Goal: Task Accomplishment & Management: Manage account settings

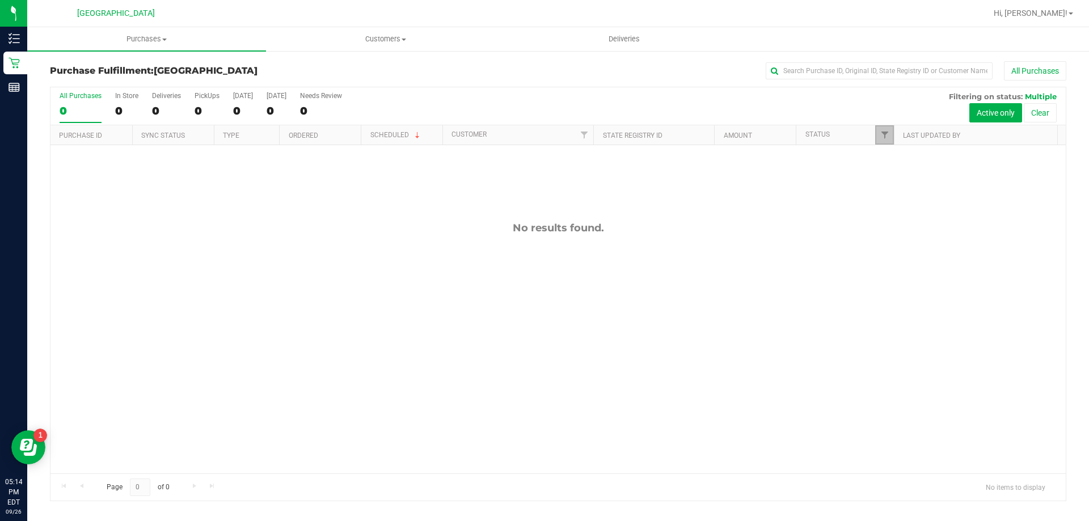
click at [885, 141] on link "Filter" at bounding box center [884, 134] width 19 height 19
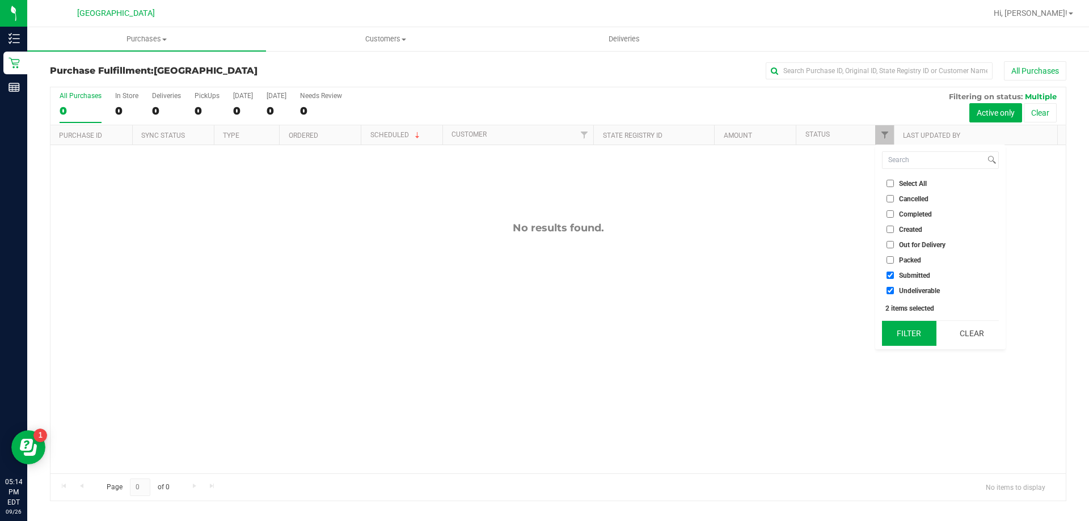
click at [910, 330] on button "Filter" at bounding box center [909, 333] width 54 height 25
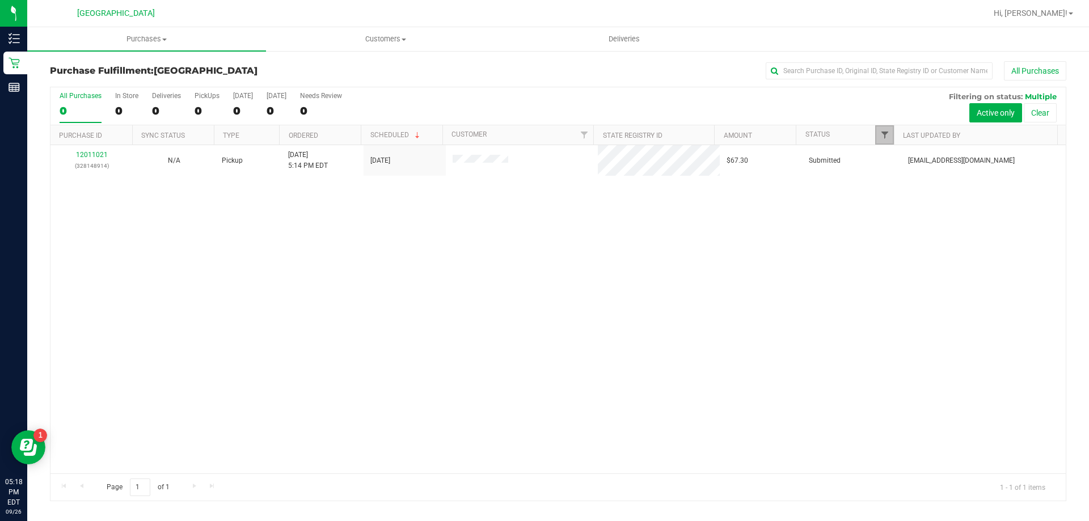
click at [882, 135] on span "Filter" at bounding box center [884, 134] width 9 height 9
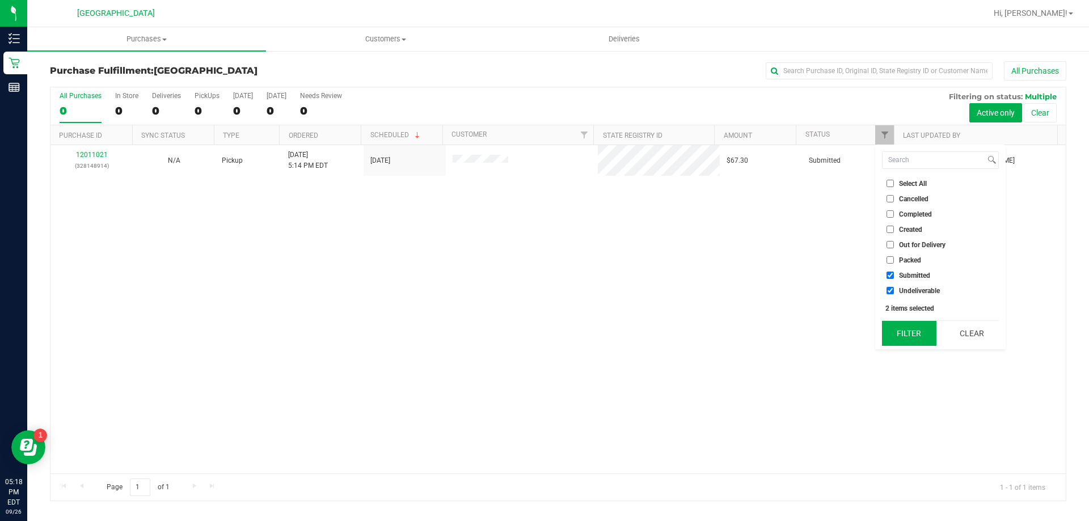
click at [907, 335] on button "Filter" at bounding box center [909, 333] width 54 height 25
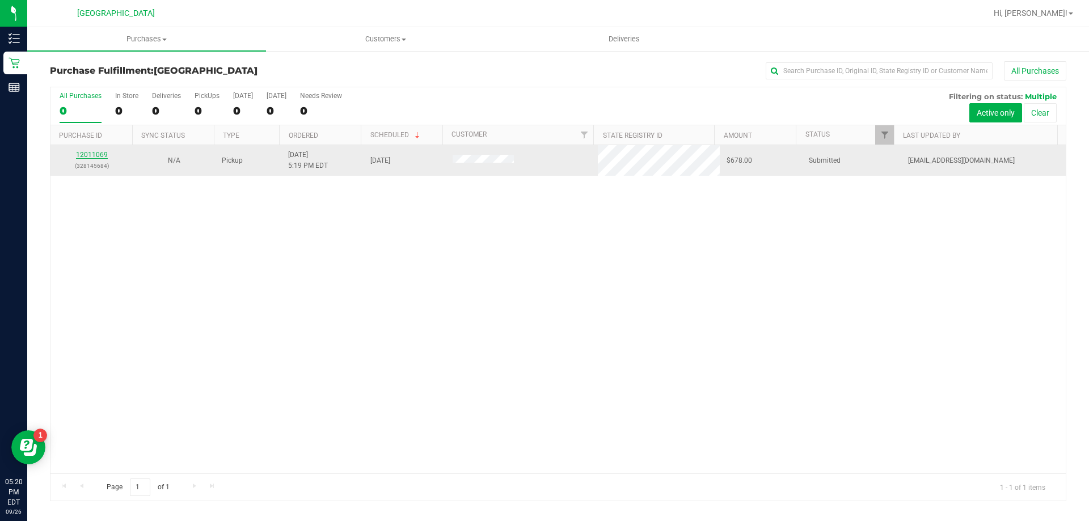
click at [99, 154] on link "12011069" at bounding box center [92, 155] width 32 height 8
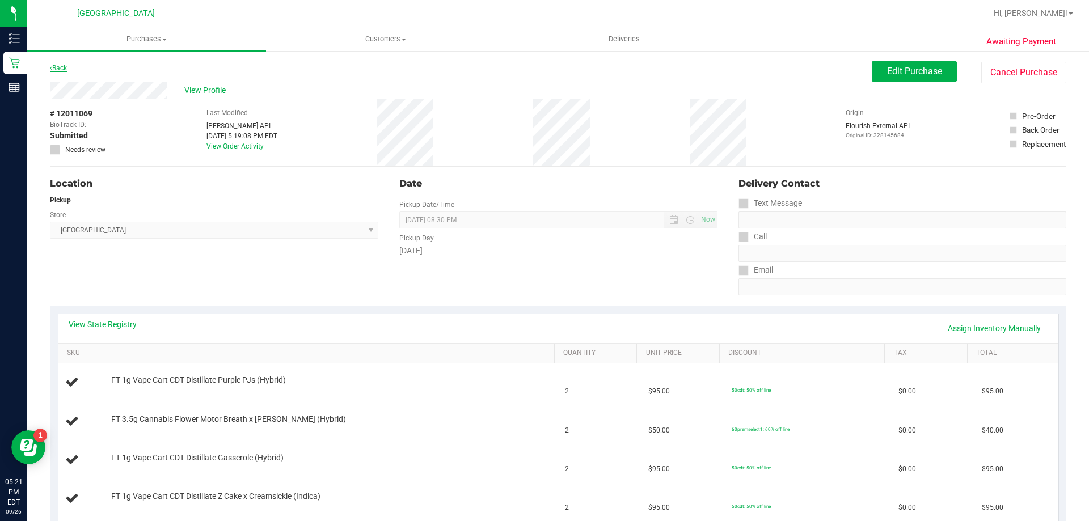
click at [63, 66] on link "Back" at bounding box center [58, 68] width 17 height 8
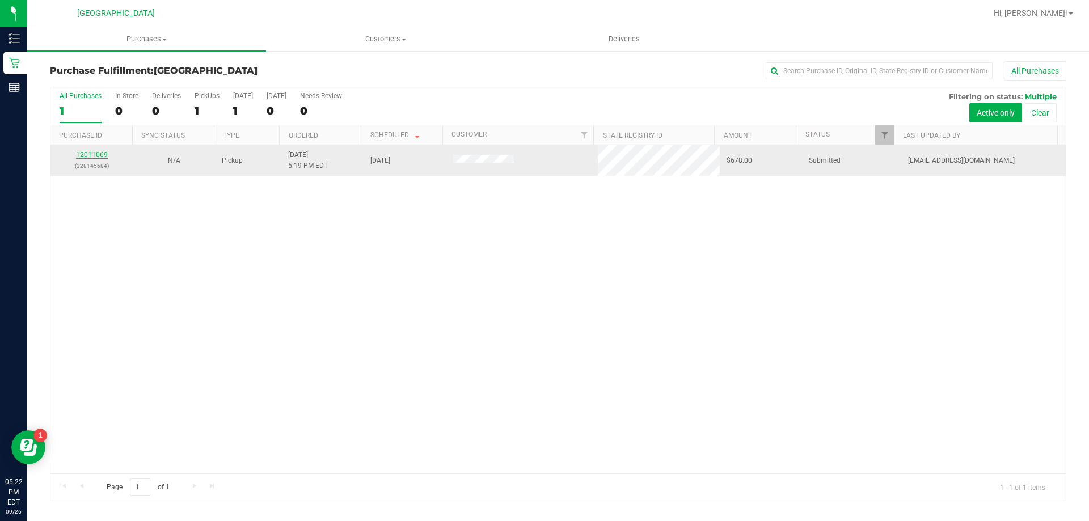
click at [90, 154] on link "12011069" at bounding box center [92, 155] width 32 height 8
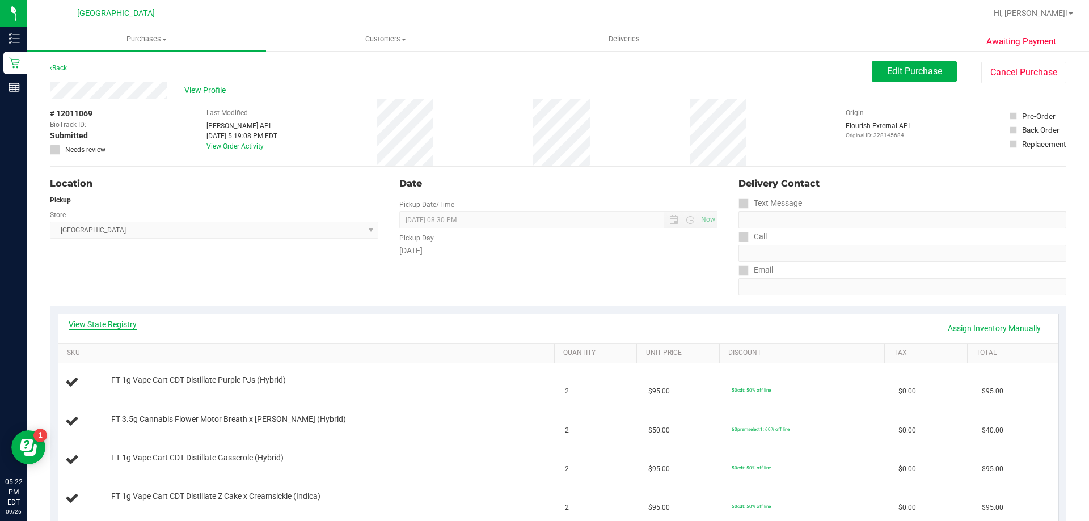
click at [106, 325] on link "View State Registry" at bounding box center [103, 324] width 68 height 11
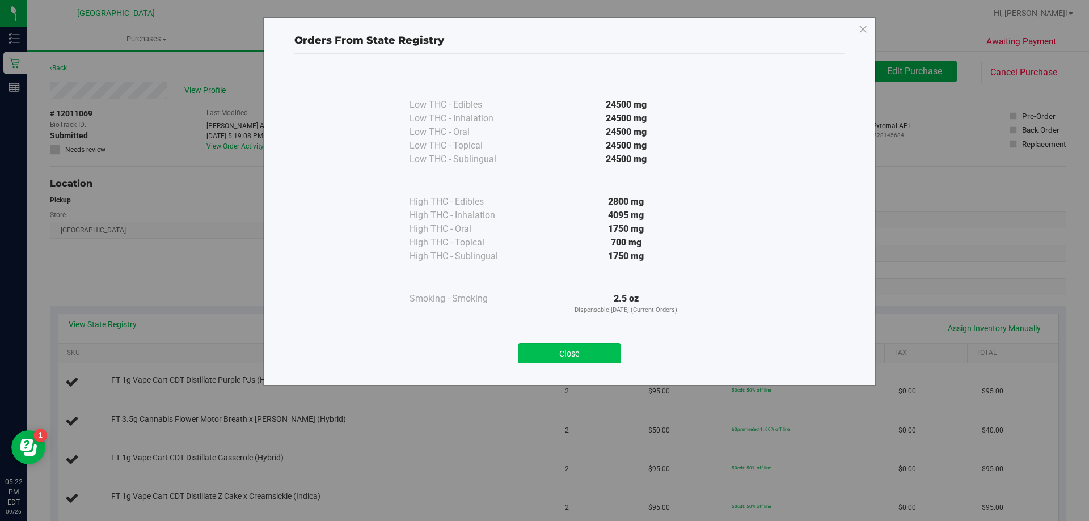
click at [581, 348] on button "Close" at bounding box center [569, 353] width 103 height 20
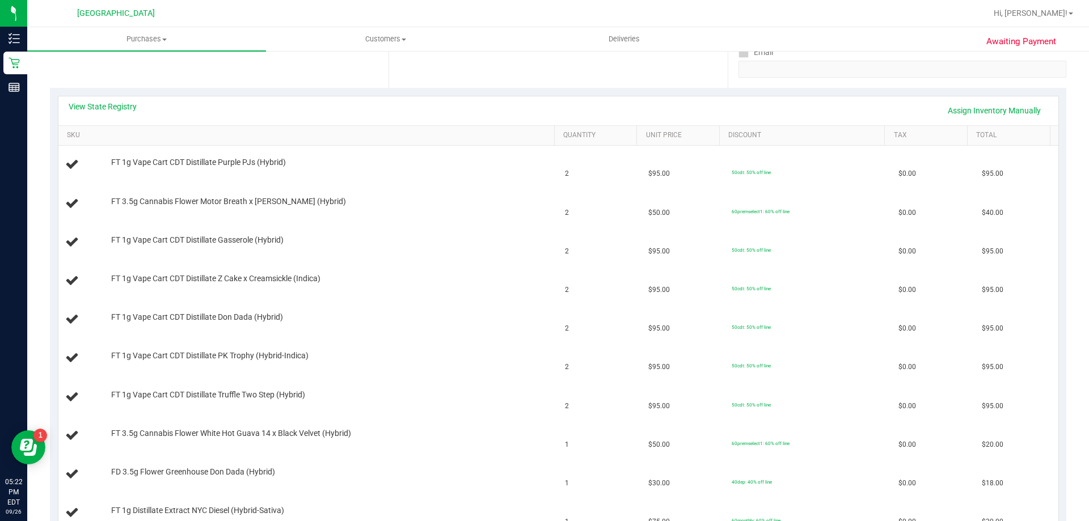
scroll to position [227, 0]
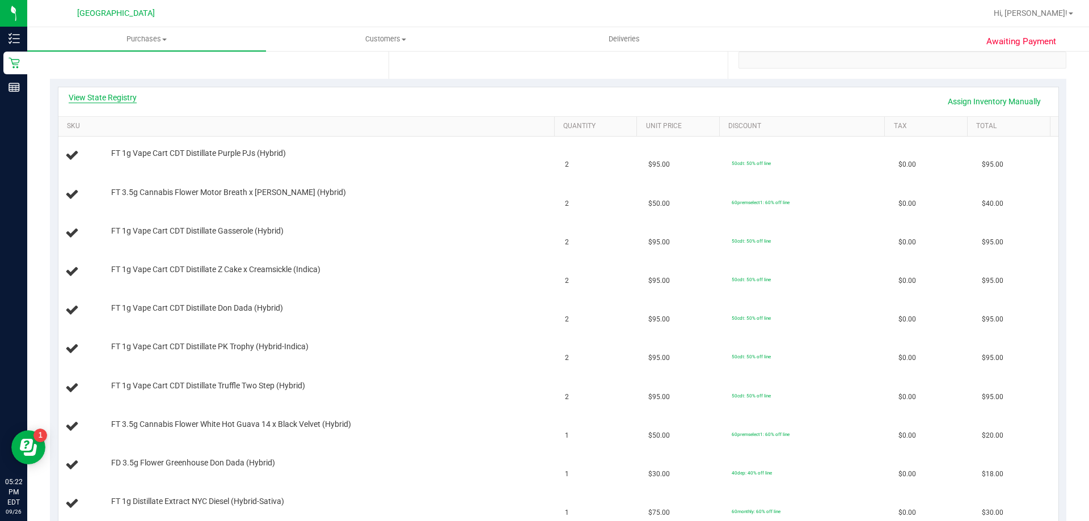
click at [114, 98] on link "View State Registry" at bounding box center [103, 97] width 68 height 11
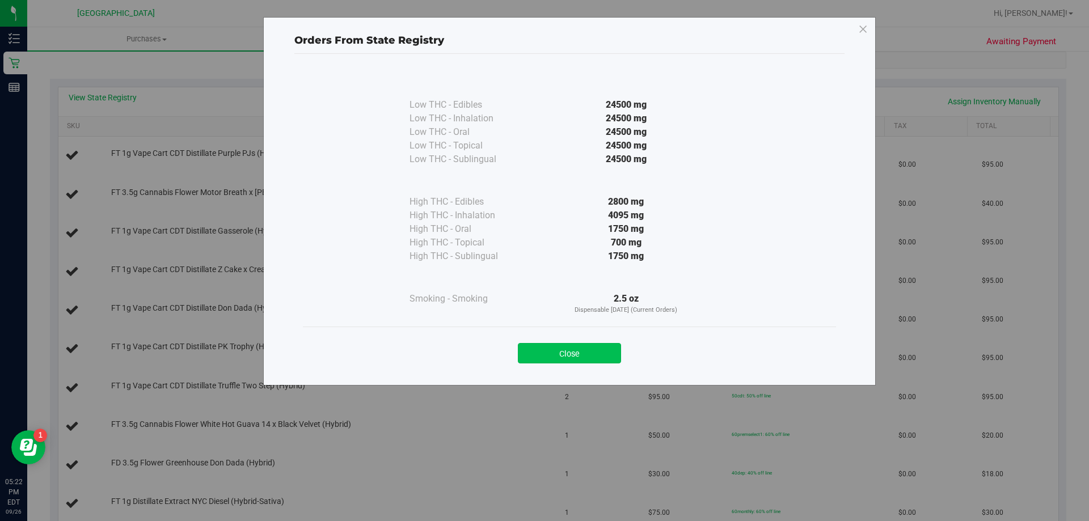
click at [607, 363] on button "Close" at bounding box center [569, 353] width 103 height 20
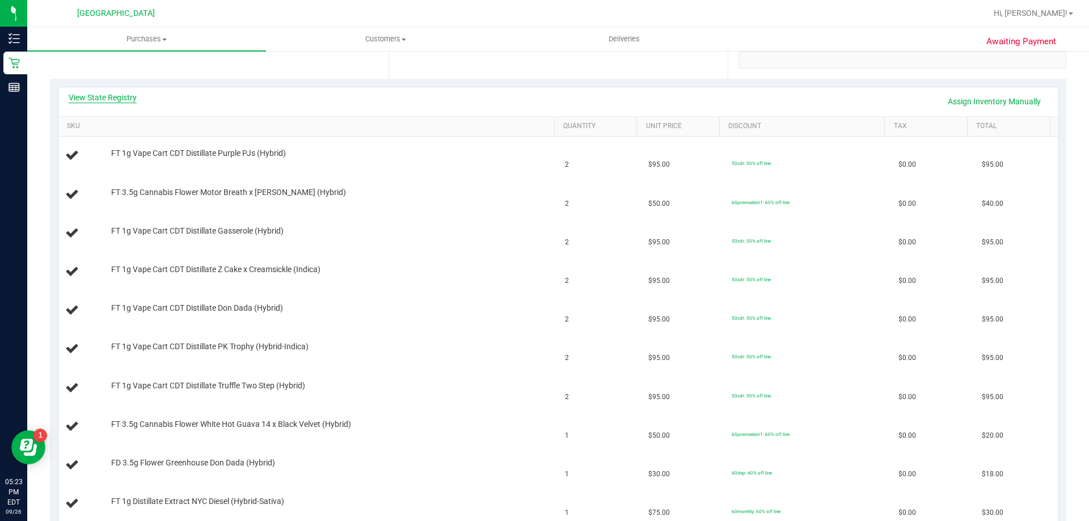
click at [107, 95] on link "View State Registry" at bounding box center [103, 97] width 68 height 11
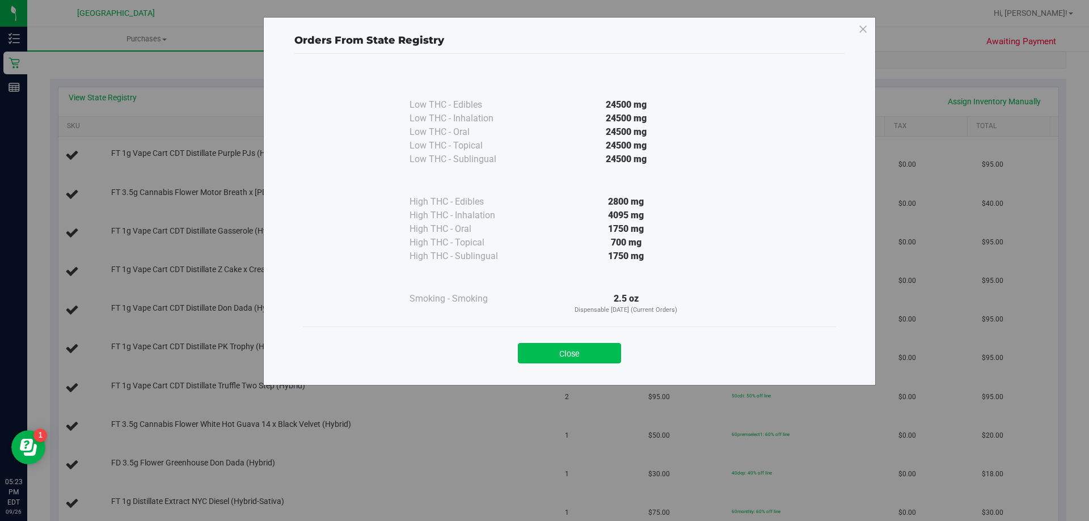
click at [563, 349] on button "Close" at bounding box center [569, 353] width 103 height 20
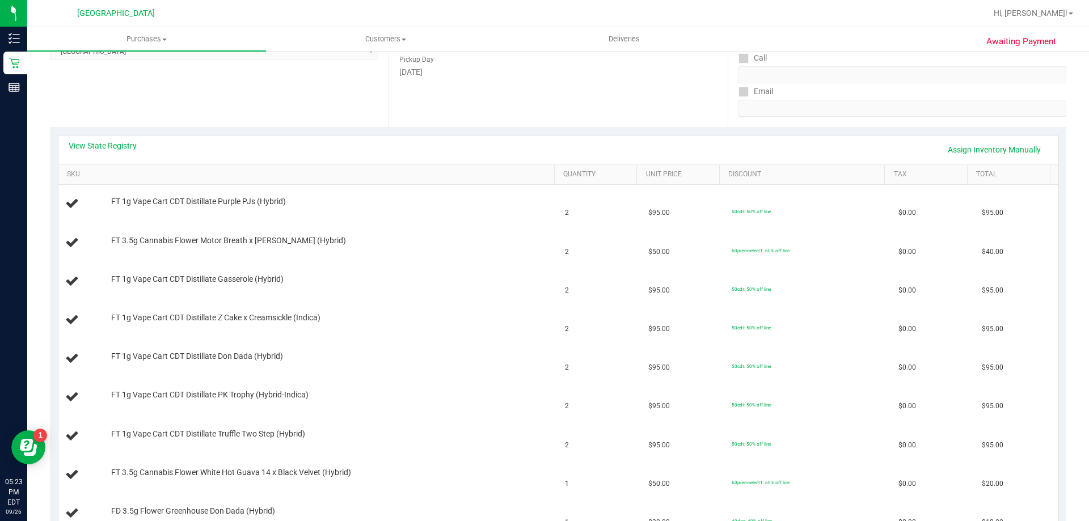
scroll to position [0, 0]
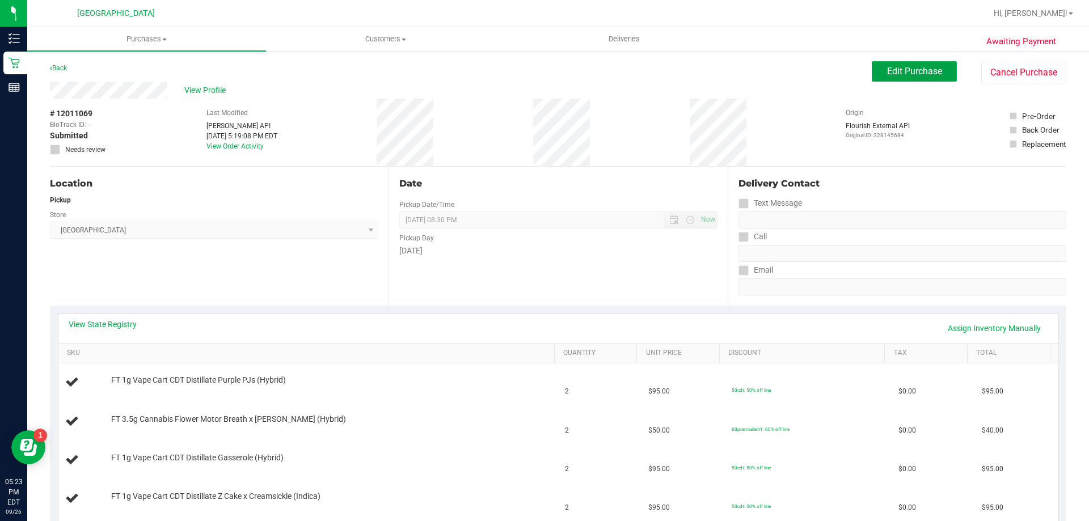
click at [919, 64] on button "Edit Purchase" at bounding box center [914, 71] width 85 height 20
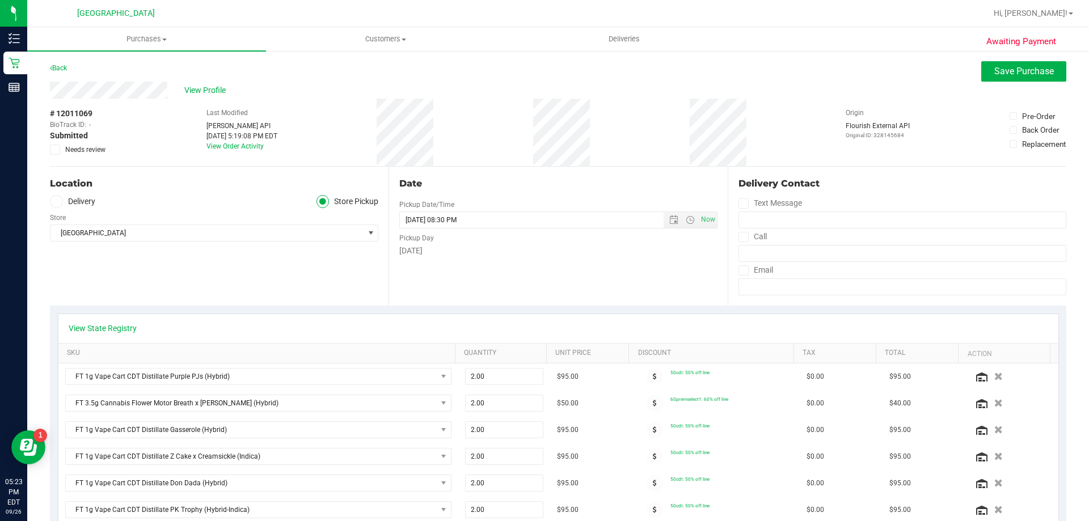
click at [78, 149] on span "Needs review" at bounding box center [85, 150] width 40 height 10
click at [0, 0] on input "Needs review" at bounding box center [0, 0] width 0 height 0
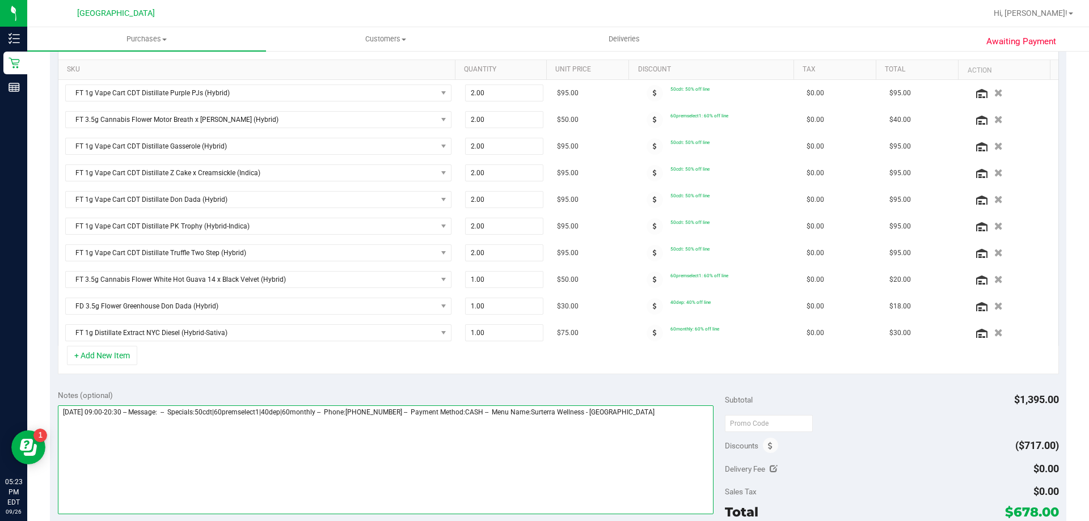
click at [321, 454] on textarea at bounding box center [386, 459] width 656 height 109
click at [688, 414] on textarea at bounding box center [386, 459] width 656 height 109
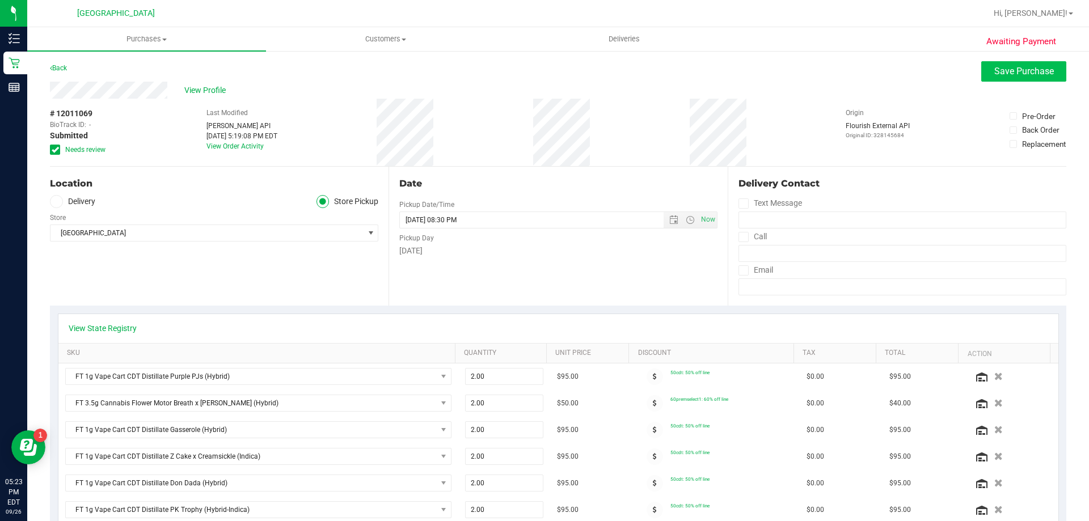
type textarea "Friday 09/26/2025 09:00-20:30 -- Message: -- Specials:50cdt|60premselect1|40dep…"
click at [1021, 70] on span "Save Purchase" at bounding box center [1024, 71] width 60 height 11
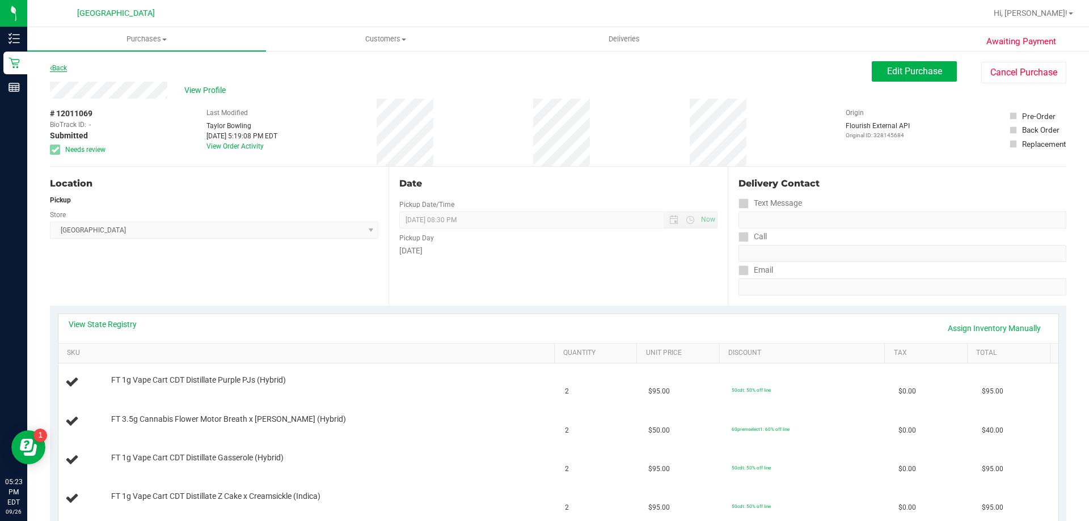
click at [61, 70] on link "Back" at bounding box center [58, 68] width 17 height 8
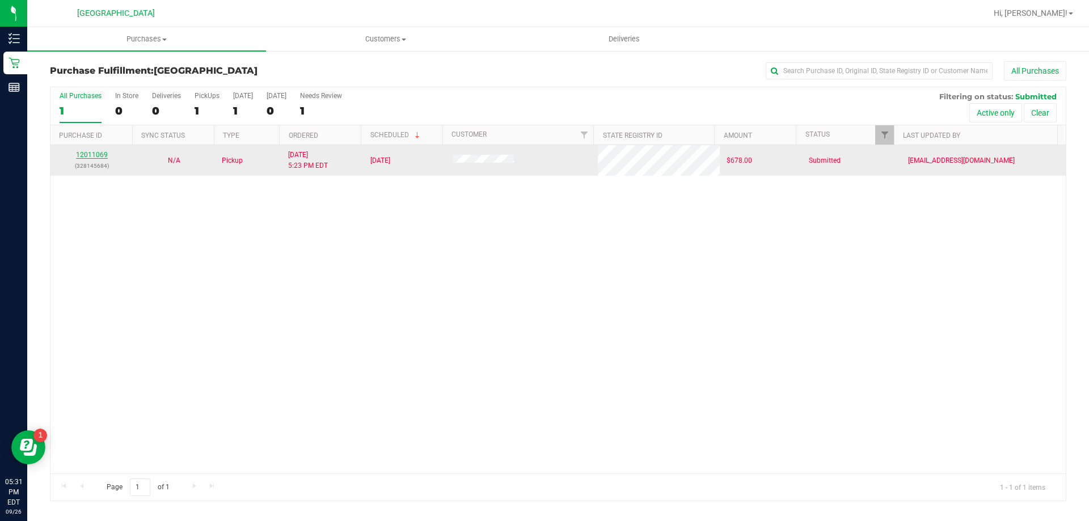
click at [94, 155] on link "12011069" at bounding box center [92, 155] width 32 height 8
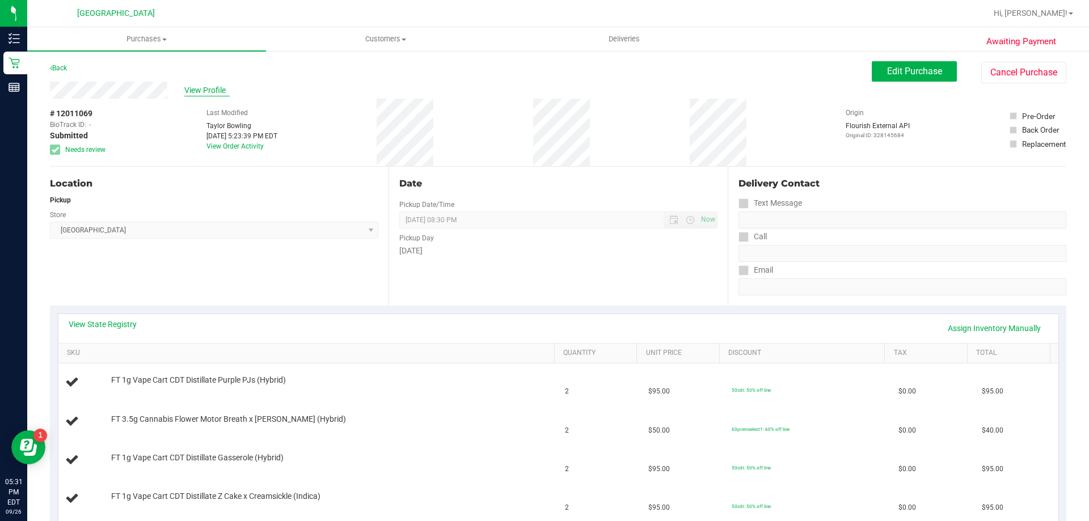
click at [213, 88] on span "View Profile" at bounding box center [206, 90] width 45 height 12
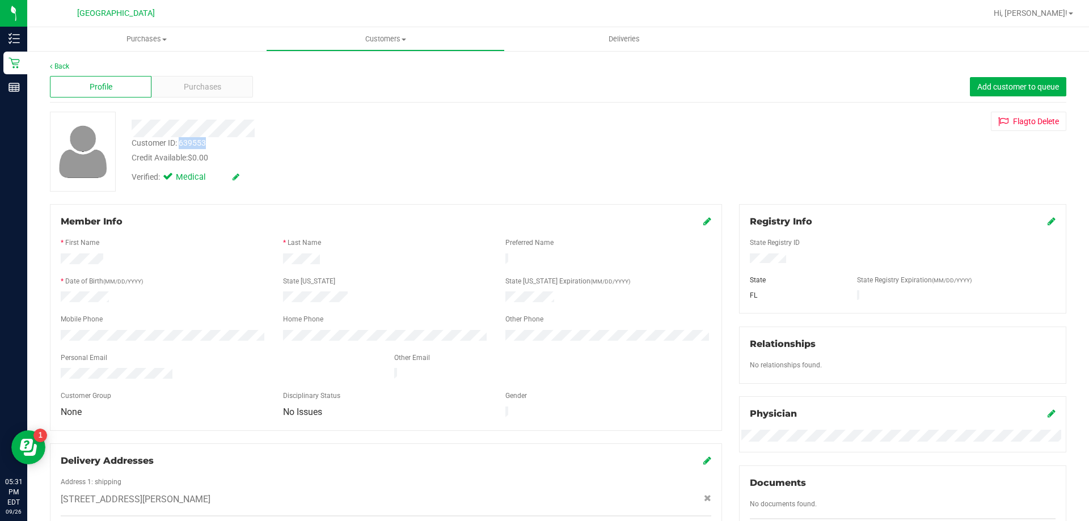
drag, startPoint x: 206, startPoint y: 145, endPoint x: 181, endPoint y: 146, distance: 25.0
click at [181, 146] on div "Customer ID: 639553" at bounding box center [169, 143] width 74 height 12
copy div "639553"
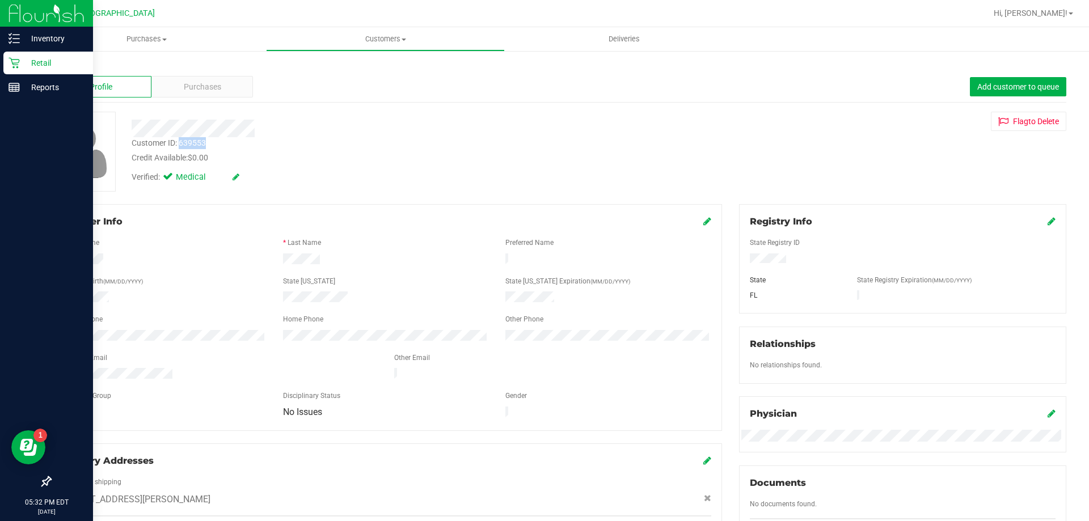
click at [14, 65] on icon at bounding box center [14, 63] width 11 height 11
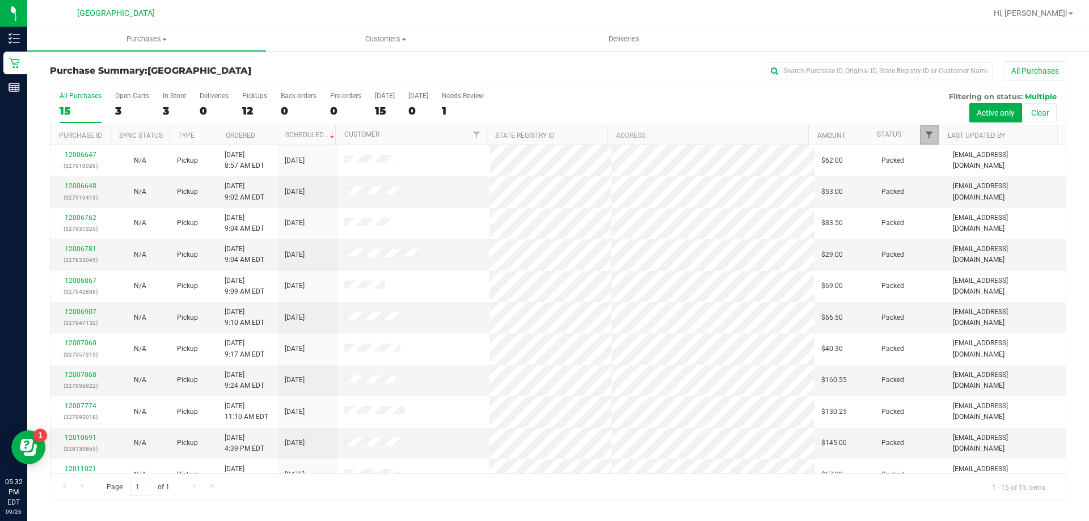
click at [933, 136] on span "Filter" at bounding box center [928, 134] width 9 height 9
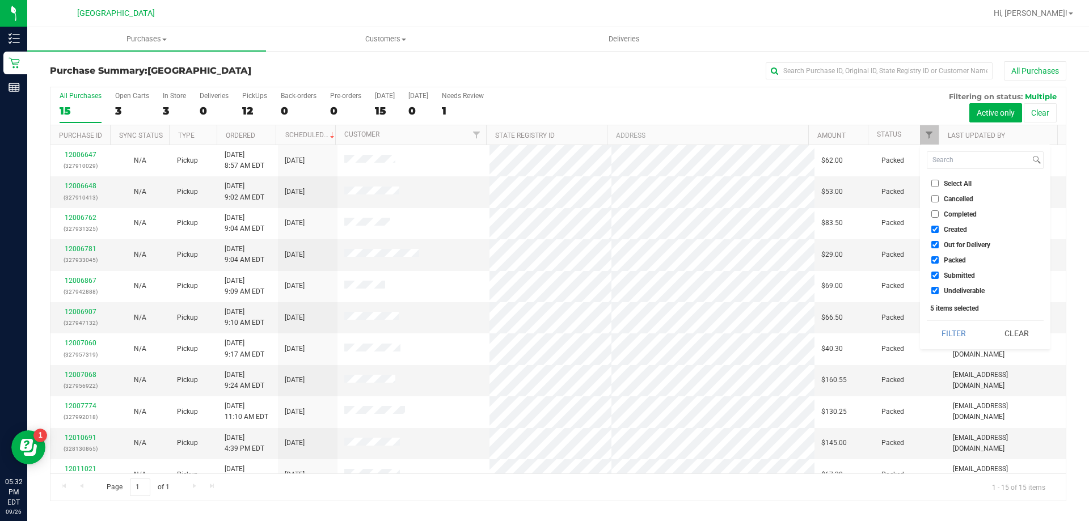
click at [944, 228] on span "Created" at bounding box center [955, 229] width 23 height 7
click at [938, 228] on input "Created" at bounding box center [934, 229] width 7 height 7
checkbox input "false"
click at [951, 244] on span "Out for Delivery" at bounding box center [967, 245] width 46 height 7
click at [938, 244] on input "Out for Delivery" at bounding box center [934, 244] width 7 height 7
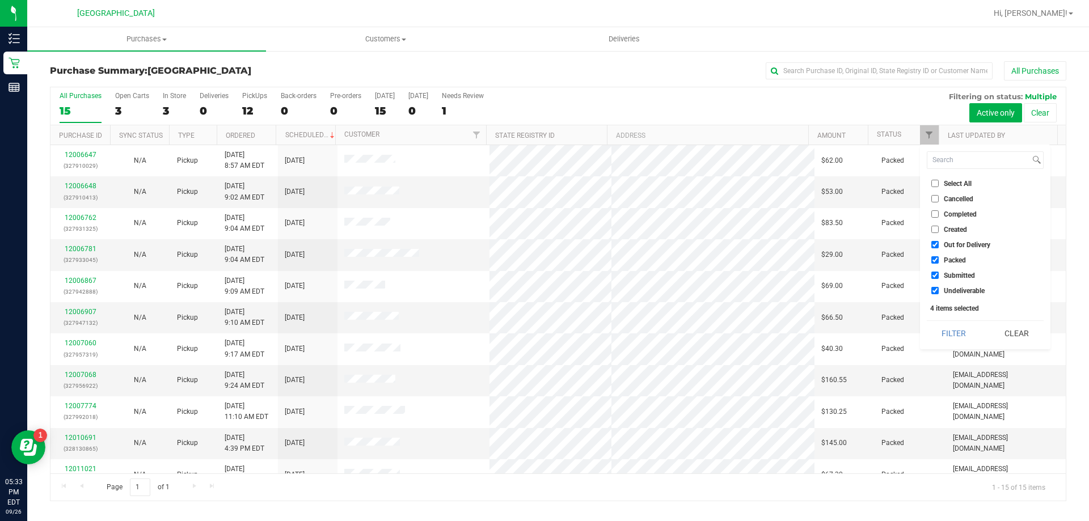
checkbox input "false"
click at [950, 263] on span "Packed" at bounding box center [955, 260] width 22 height 7
click at [938, 263] on input "Packed" at bounding box center [934, 259] width 7 height 7
checkbox input "false"
click at [951, 330] on button "Filter" at bounding box center [954, 333] width 54 height 25
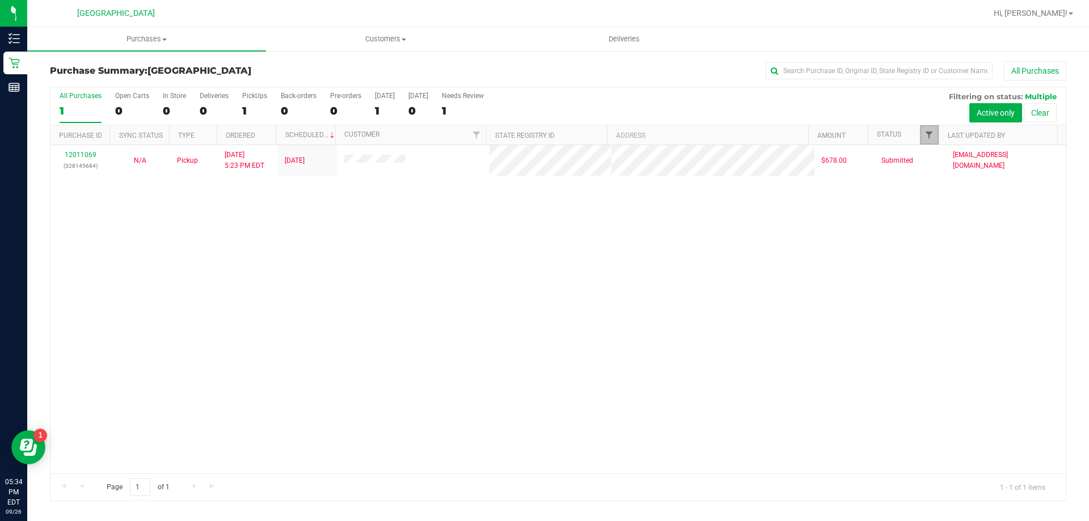
click at [930, 134] on span "Filter" at bounding box center [928, 134] width 9 height 9
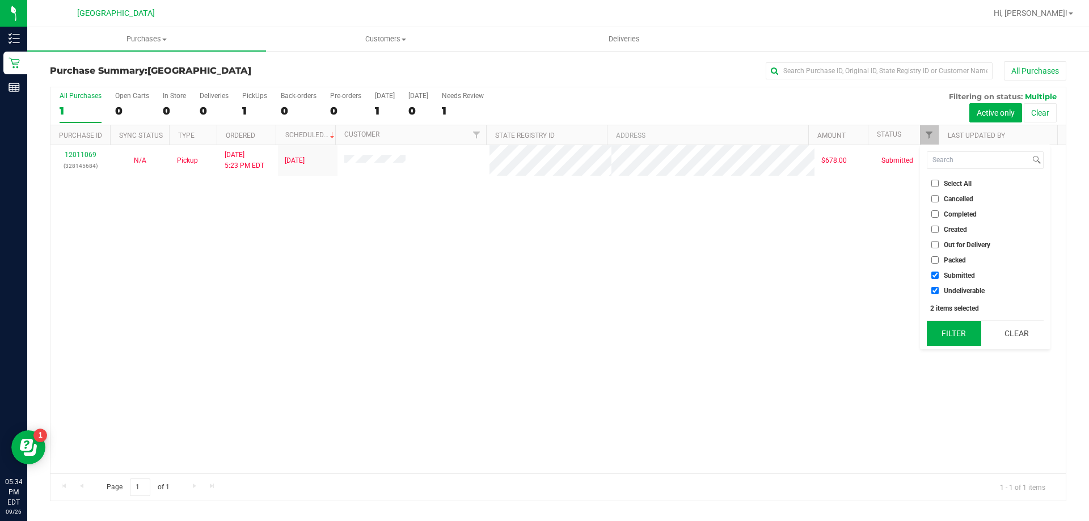
click at [957, 327] on button "Filter" at bounding box center [954, 333] width 54 height 25
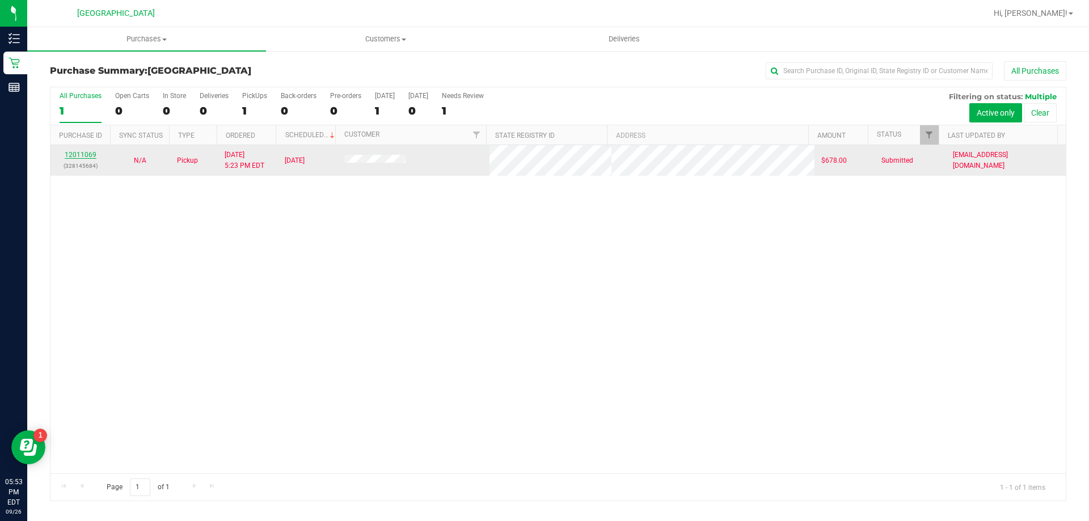
click at [83, 153] on link "12011069" at bounding box center [81, 155] width 32 height 8
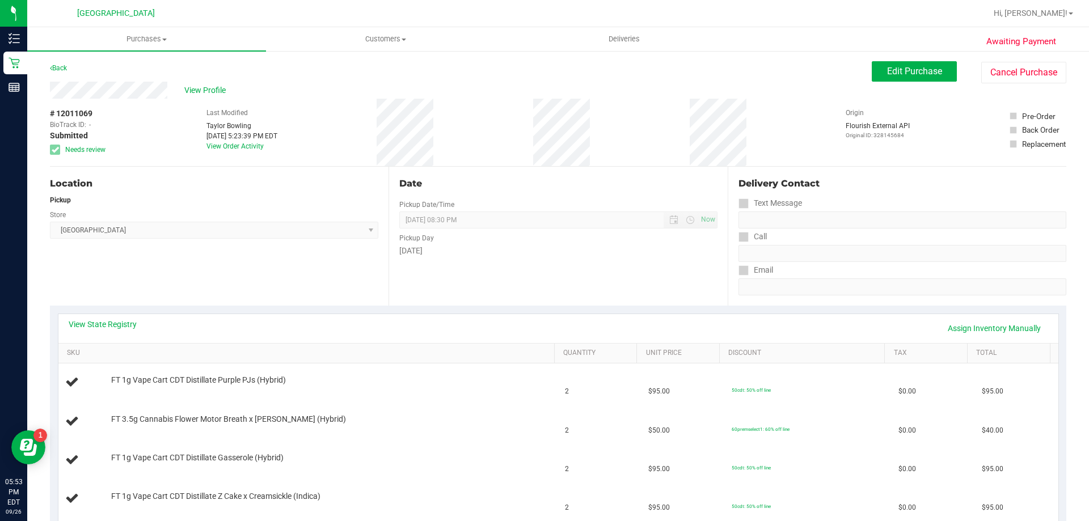
click at [226, 266] on div "Location Pickup Store North Palm Beach WC Select Store Bonita Springs WC Boynto…" at bounding box center [219, 236] width 339 height 139
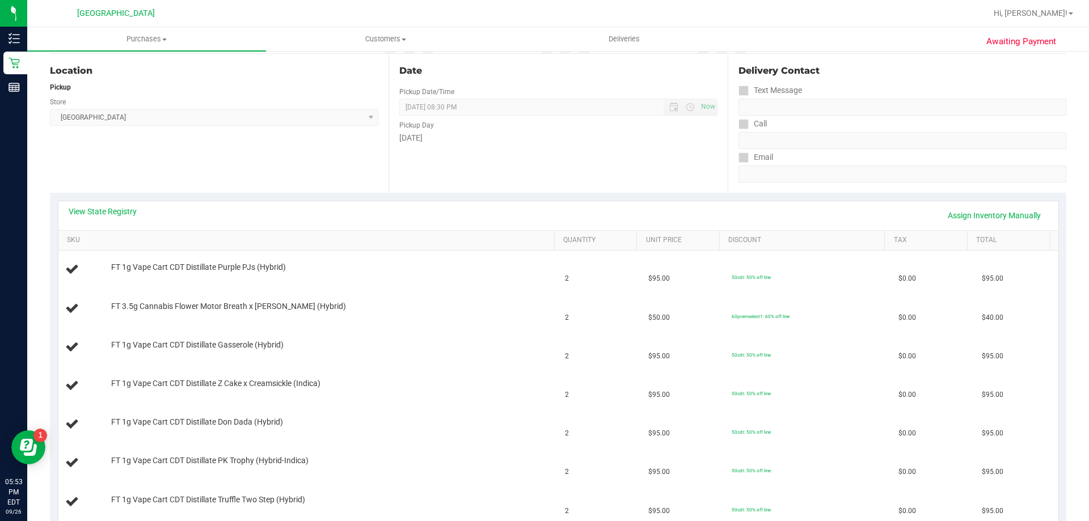
scroll to position [113, 0]
click at [988, 217] on link "Assign Inventory Manually" at bounding box center [994, 214] width 108 height 19
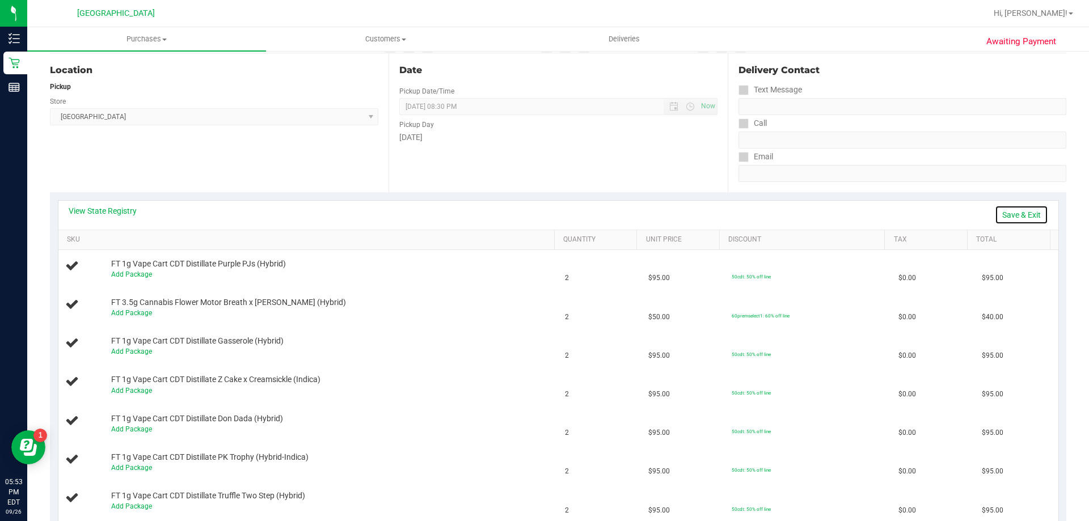
click at [1036, 211] on link "Save & Exit" at bounding box center [1021, 214] width 53 height 19
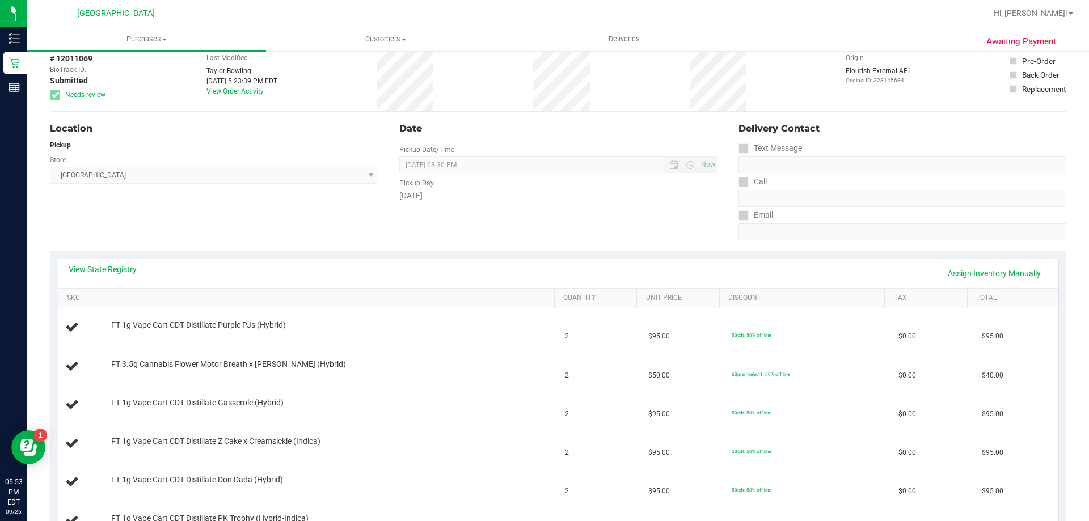
scroll to position [0, 0]
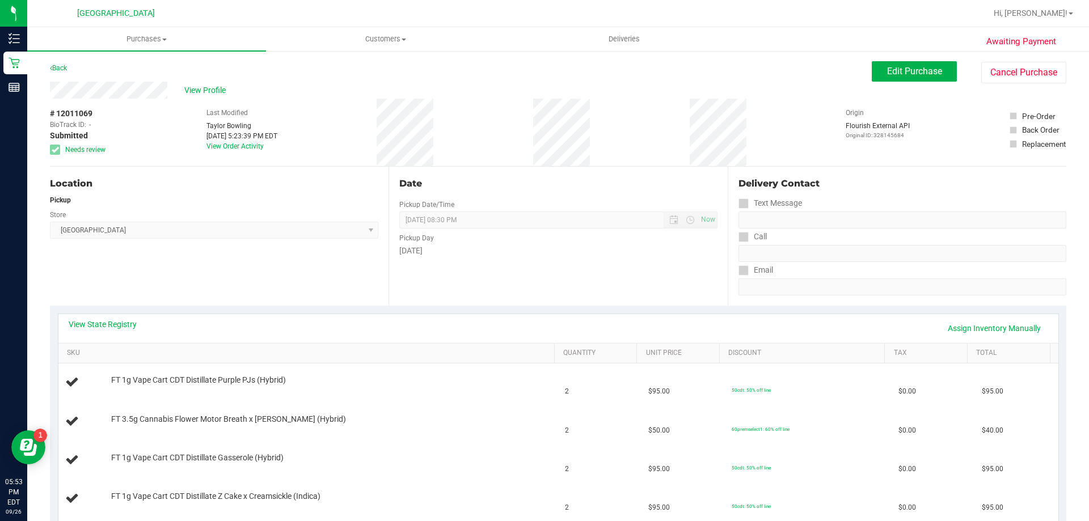
click at [874, 71] on button "Edit Purchase" at bounding box center [914, 71] width 85 height 20
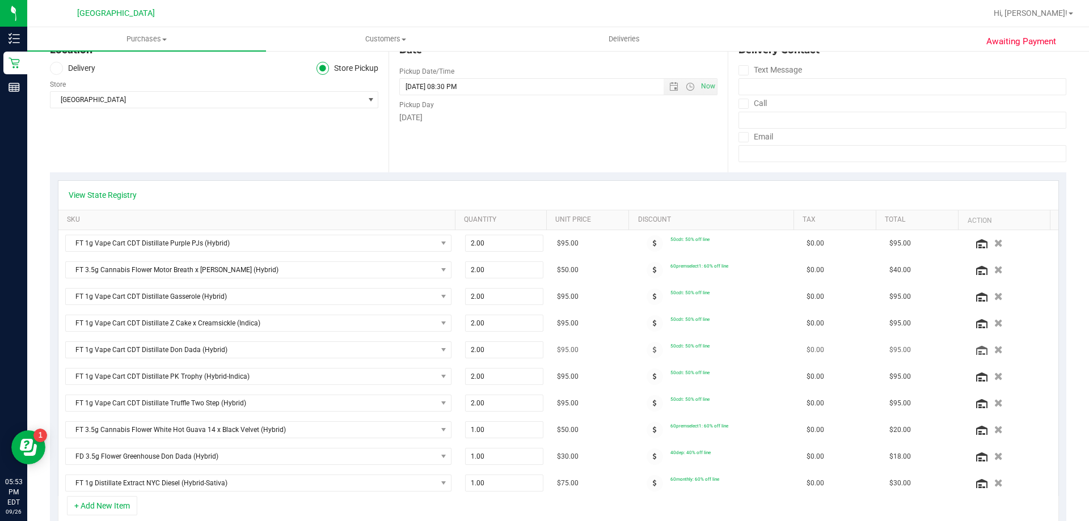
scroll to position [227, 0]
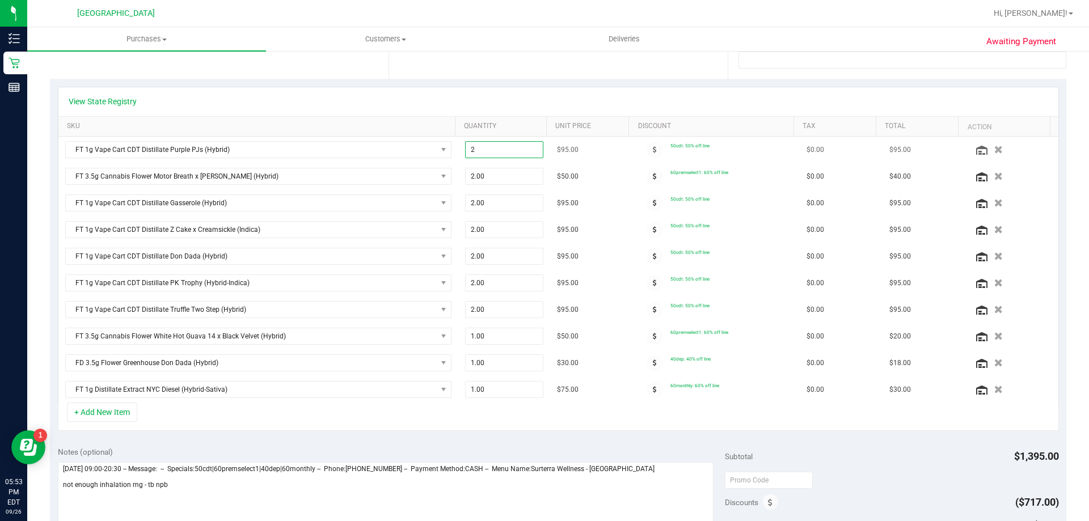
click at [496, 149] on span "2.00 2" at bounding box center [504, 149] width 79 height 17
click at [496, 233] on span "2.00 2" at bounding box center [504, 229] width 79 height 17
type input "1"
type input "1.00"
click at [454, 426] on div "+ Add New Item" at bounding box center [558, 417] width 1001 height 28
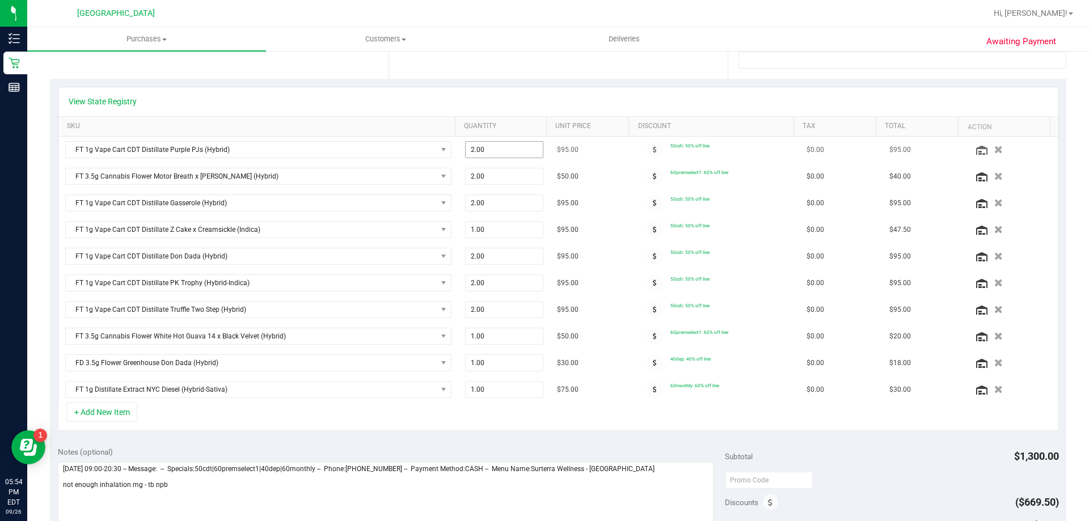
click at [490, 154] on span "2.00 2" at bounding box center [504, 149] width 79 height 17
type input "1"
type input "1.00"
click at [433, 416] on div "+ Add New Item" at bounding box center [558, 417] width 1001 height 28
click at [501, 201] on span "2.00 2" at bounding box center [504, 202] width 79 height 17
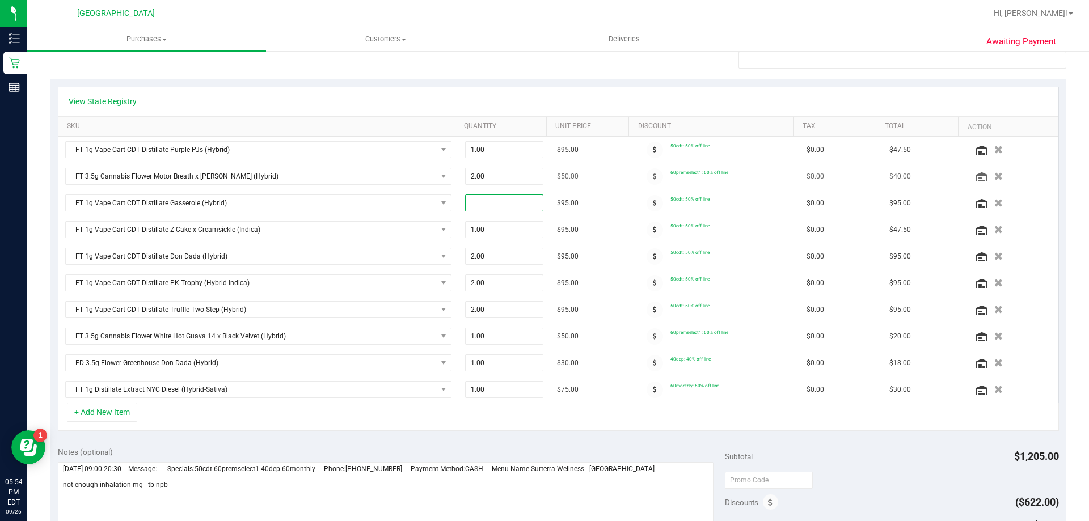
type input "1"
type input "1.00"
click at [483, 253] on span "2.00 2" at bounding box center [504, 256] width 79 height 17
type input "1"
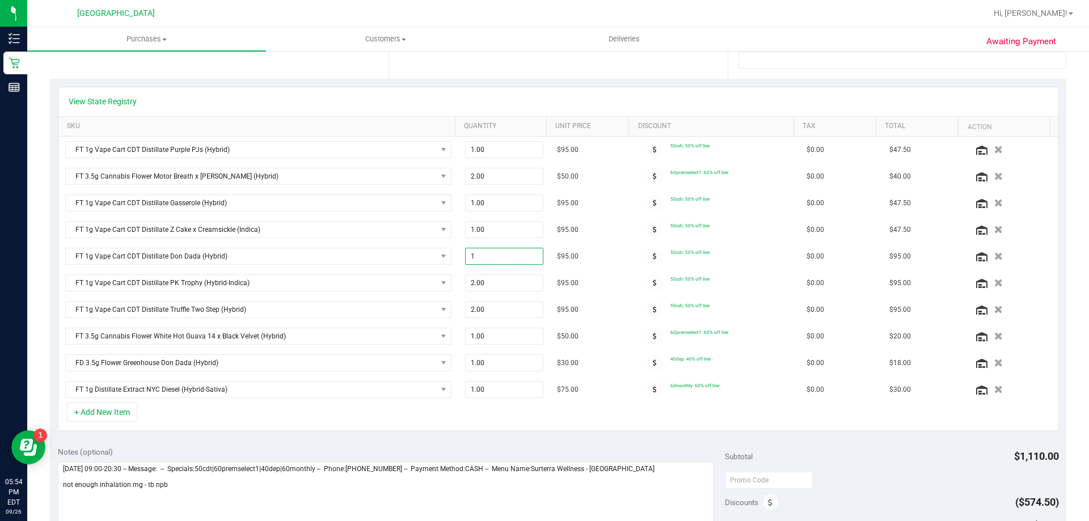
type input "1.00"
click at [542, 428] on div "+ Add New Item" at bounding box center [558, 417] width 1001 height 28
click at [493, 282] on span "2.00 2" at bounding box center [504, 282] width 79 height 17
type input "1"
type input "1.00"
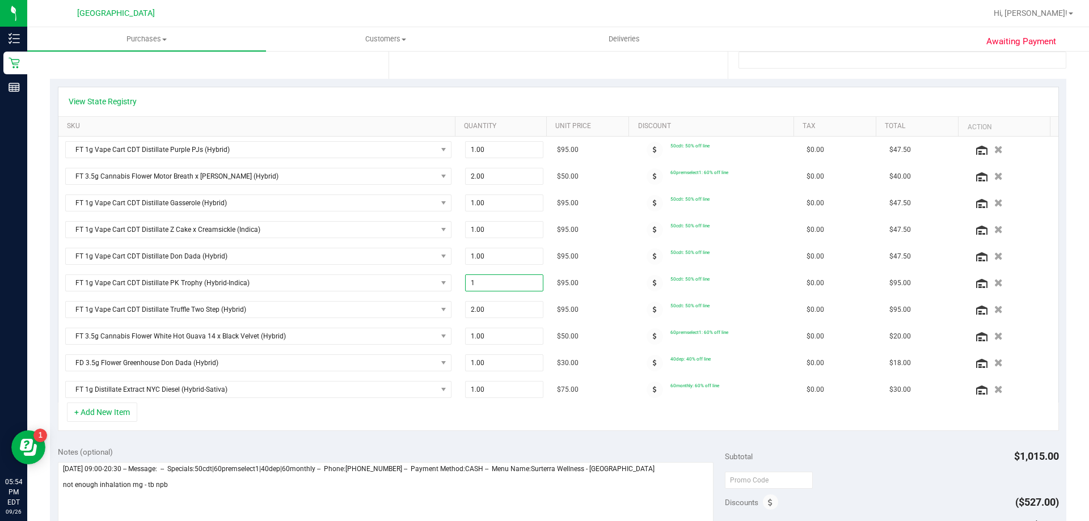
click at [495, 450] on div "Notes (optional)" at bounding box center [391, 451] width 667 height 11
click at [485, 306] on span "2.00 2" at bounding box center [504, 309] width 79 height 17
type input "1"
type input "1.00"
click at [460, 430] on div "+ Add New Item" at bounding box center [558, 417] width 1001 height 28
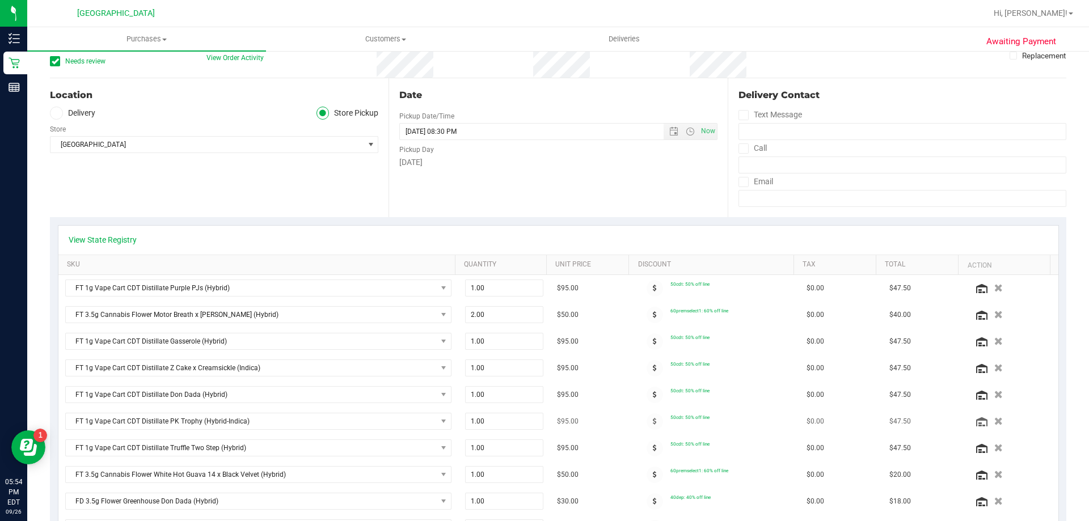
scroll to position [0, 0]
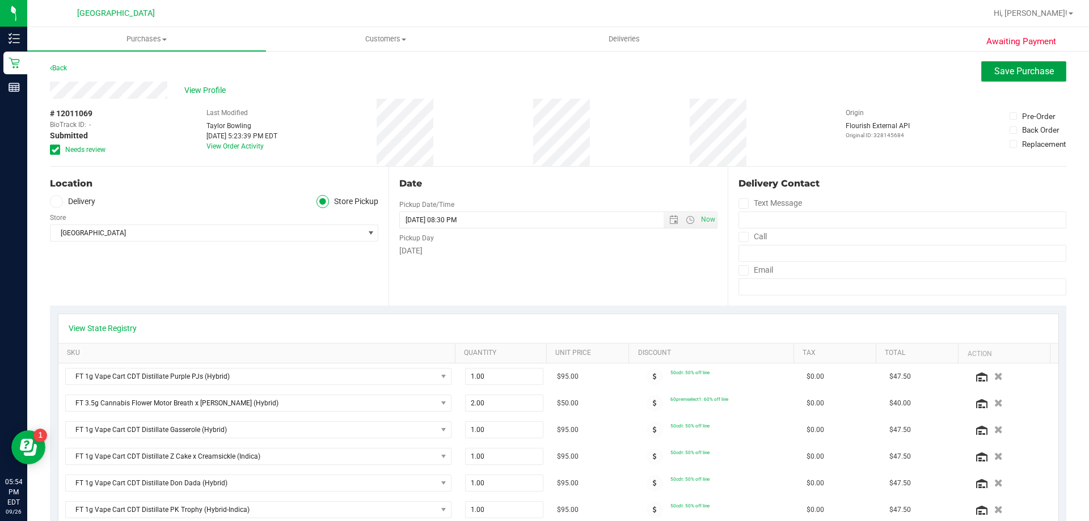
click at [1022, 66] on span "Save Purchase" at bounding box center [1024, 71] width 60 height 11
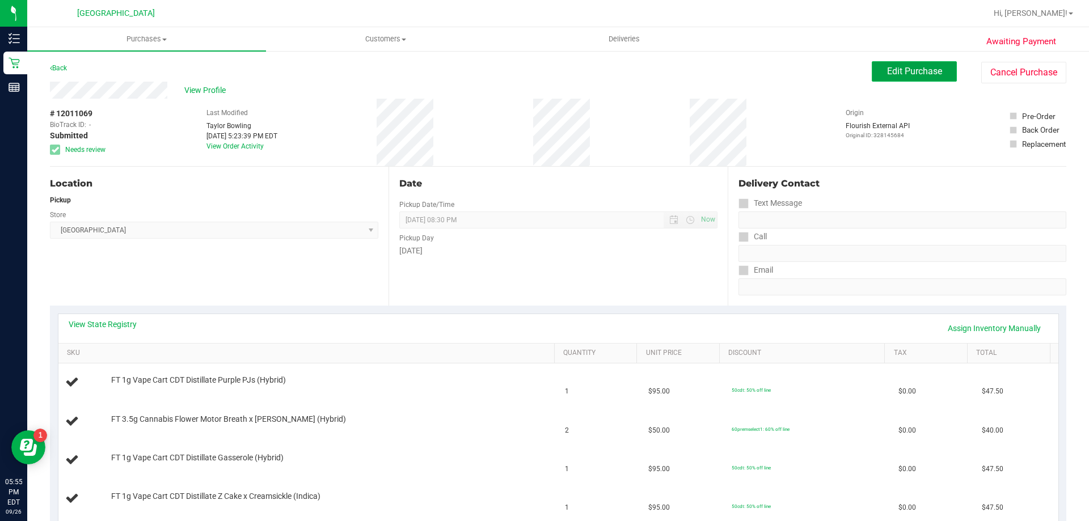
click at [891, 72] on span "Edit Purchase" at bounding box center [914, 71] width 55 height 11
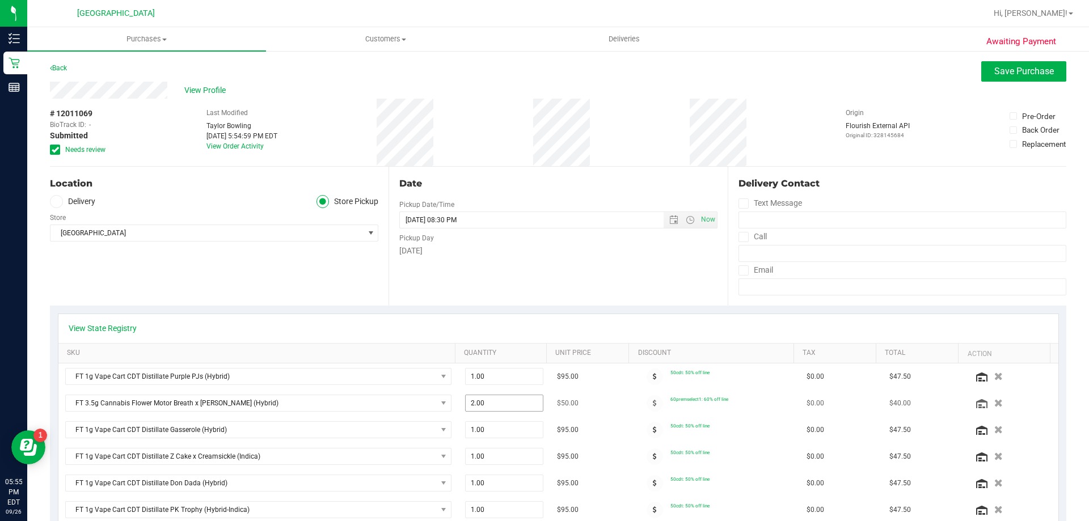
click at [505, 397] on span "2.00 2" at bounding box center [504, 403] width 79 height 17
type input "4"
type input "4.00"
click at [687, 328] on div "View State Registry" at bounding box center [558, 328] width 979 height 11
click at [1021, 70] on span "Save Purchase" at bounding box center [1024, 71] width 60 height 11
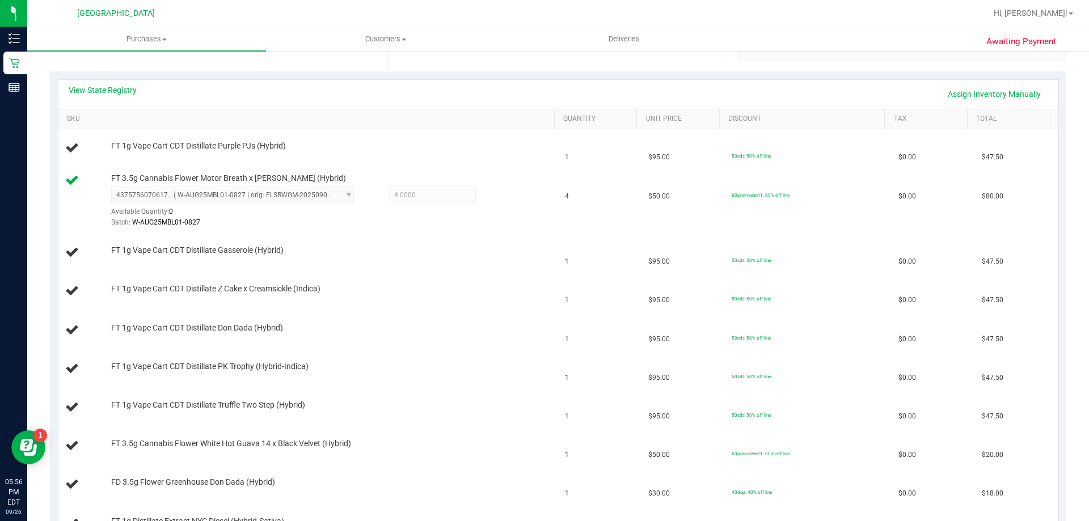
scroll to position [170, 0]
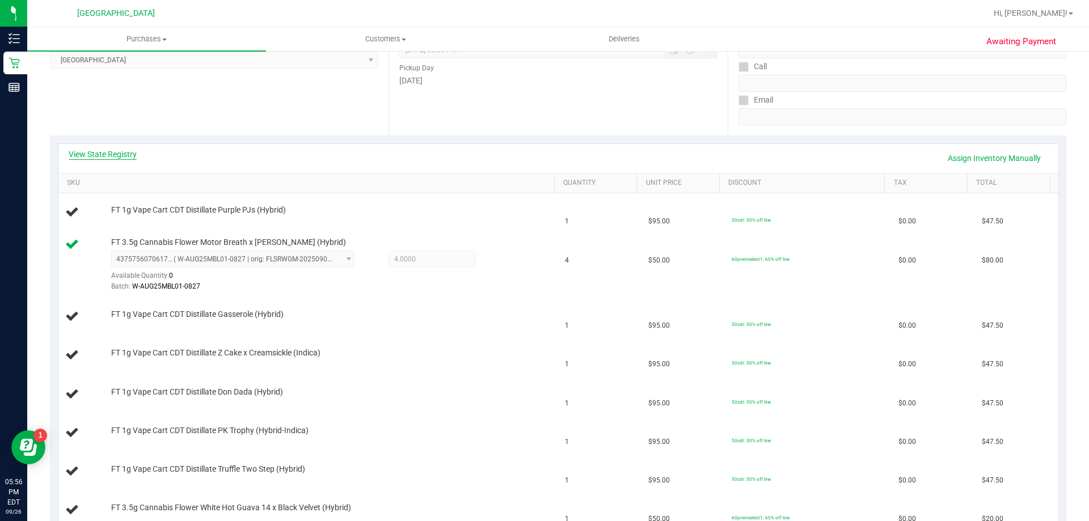
click at [125, 155] on link "View State Registry" at bounding box center [103, 154] width 68 height 11
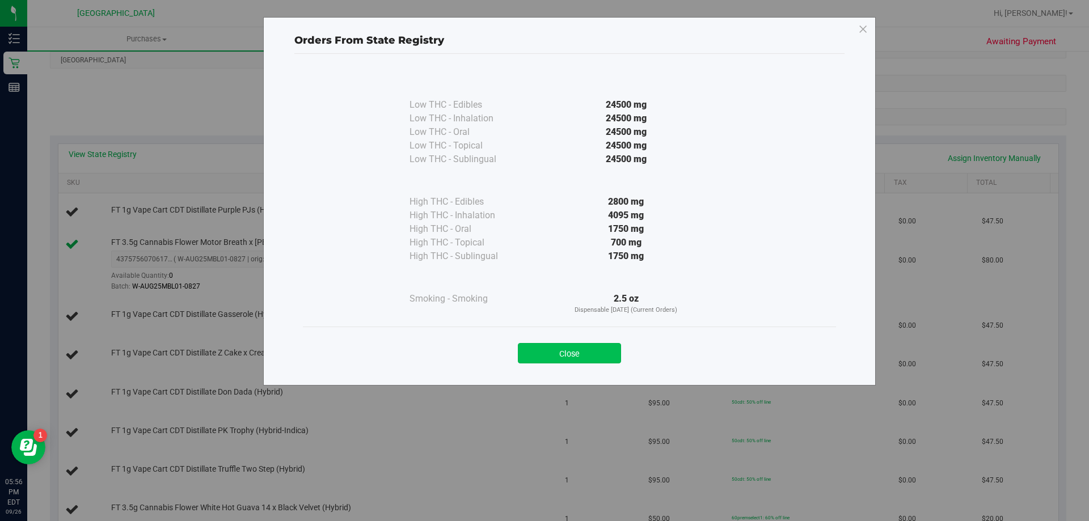
click at [585, 350] on button "Close" at bounding box center [569, 353] width 103 height 20
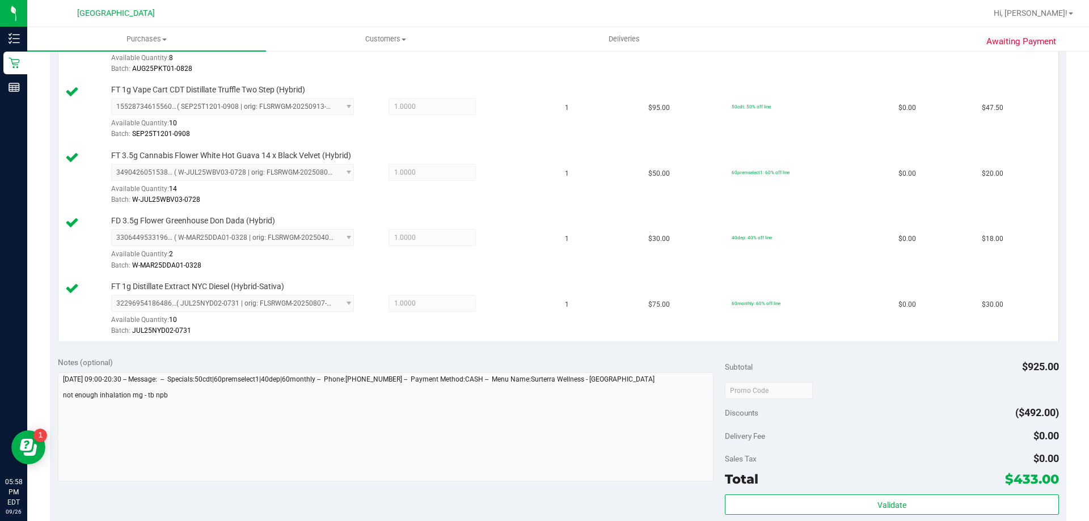
scroll to position [794, 0]
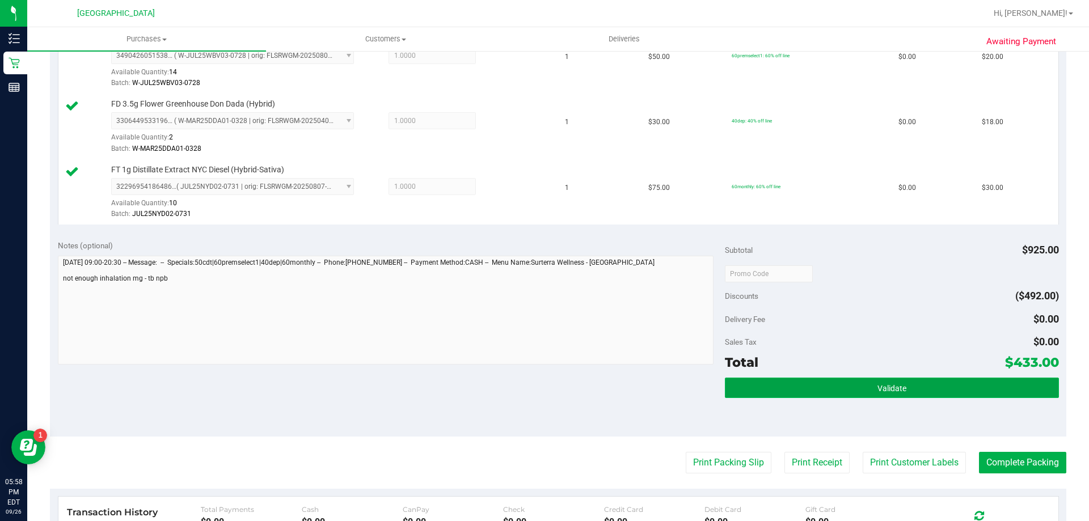
click at [839, 391] on button "Validate" at bounding box center [891, 388] width 333 height 20
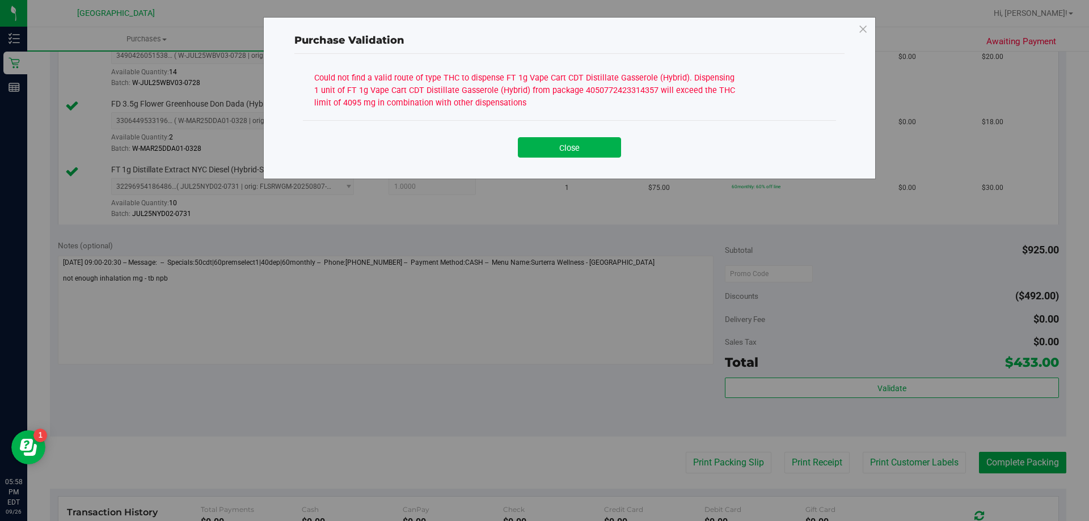
click at [515, 162] on div "Close" at bounding box center [569, 143] width 533 height 46
click at [525, 155] on button "Close" at bounding box center [569, 147] width 103 height 20
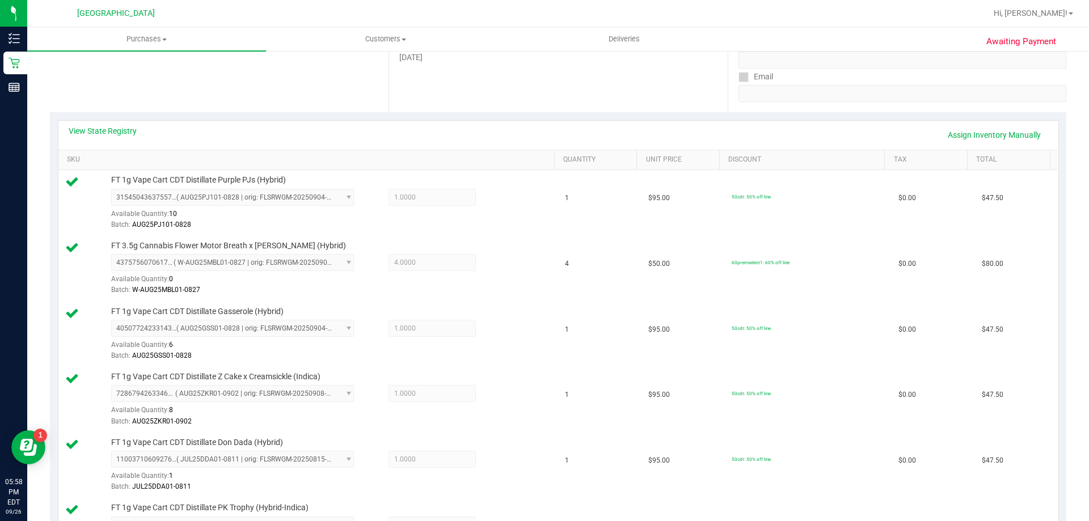
scroll to position [57, 0]
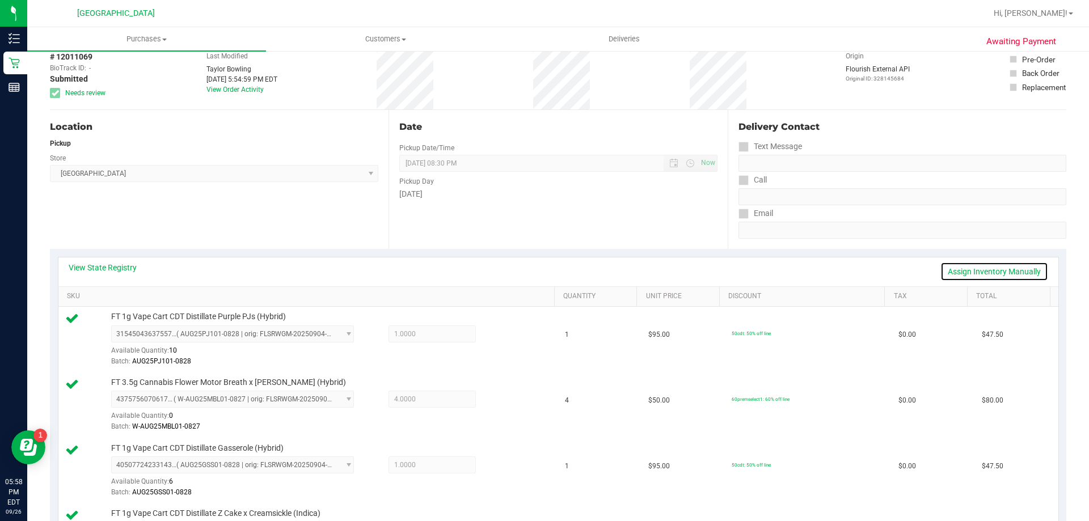
click at [982, 269] on link "Assign Inventory Manually" at bounding box center [994, 271] width 108 height 19
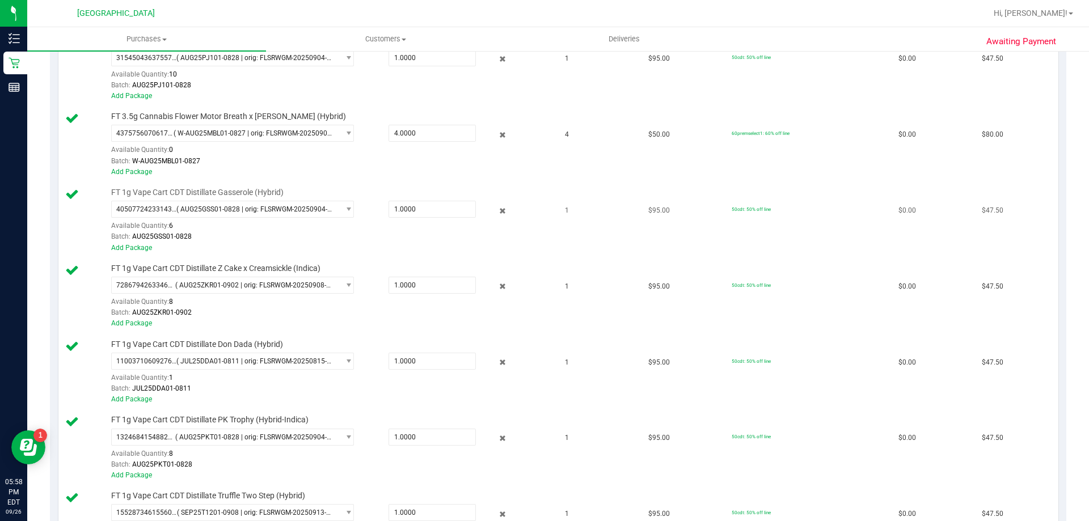
scroll to position [340, 0]
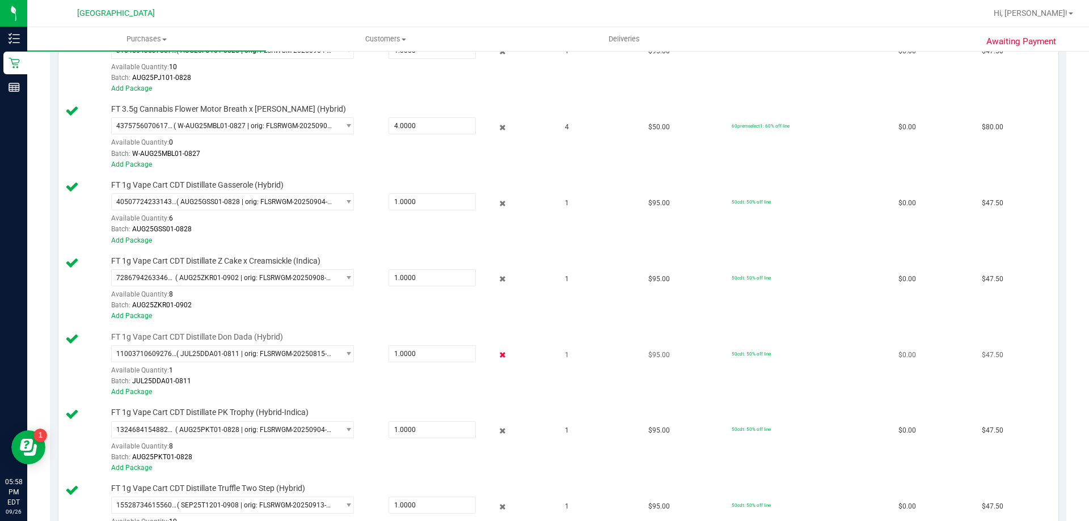
click at [497, 354] on icon at bounding box center [503, 355] width 12 height 13
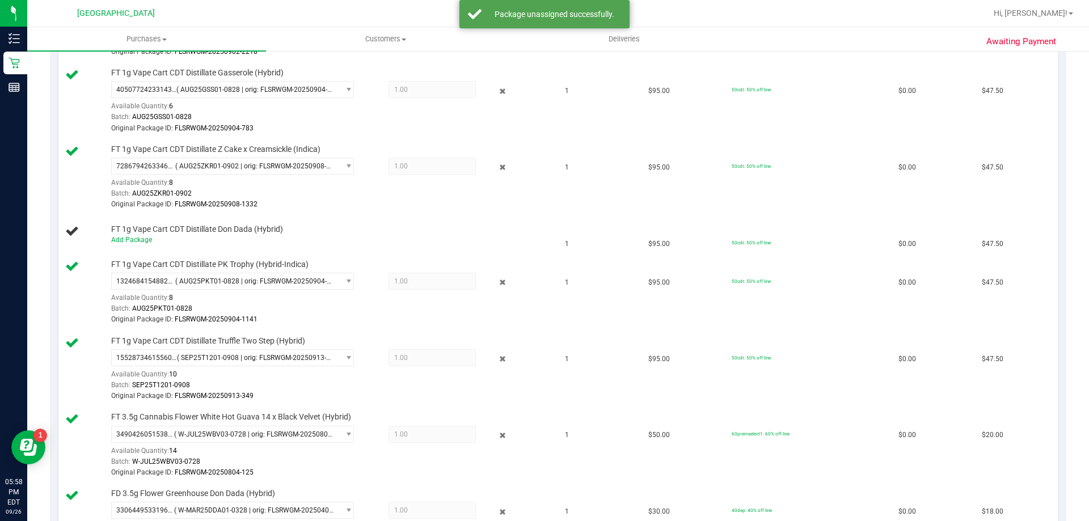
scroll to position [510, 0]
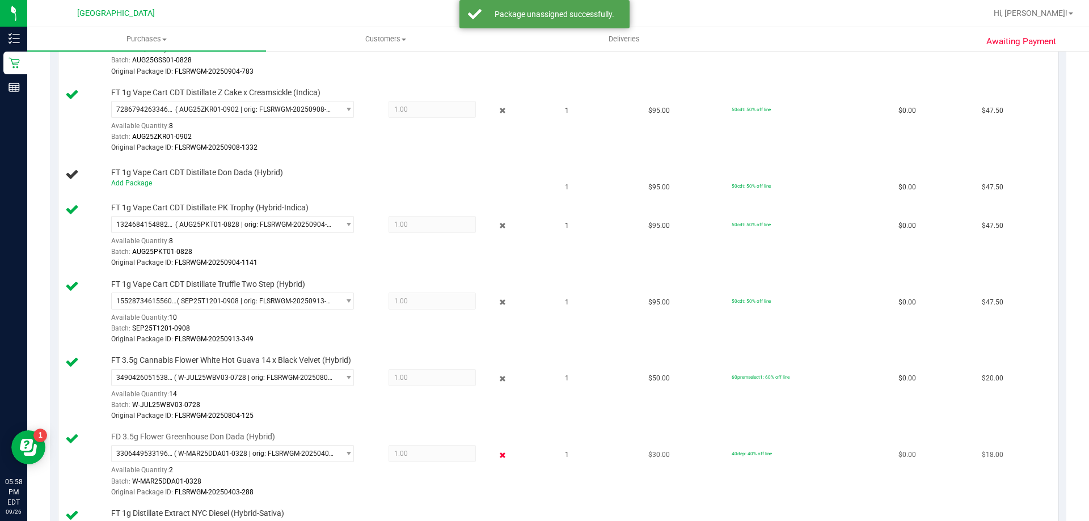
click at [497, 453] on icon at bounding box center [503, 455] width 12 height 13
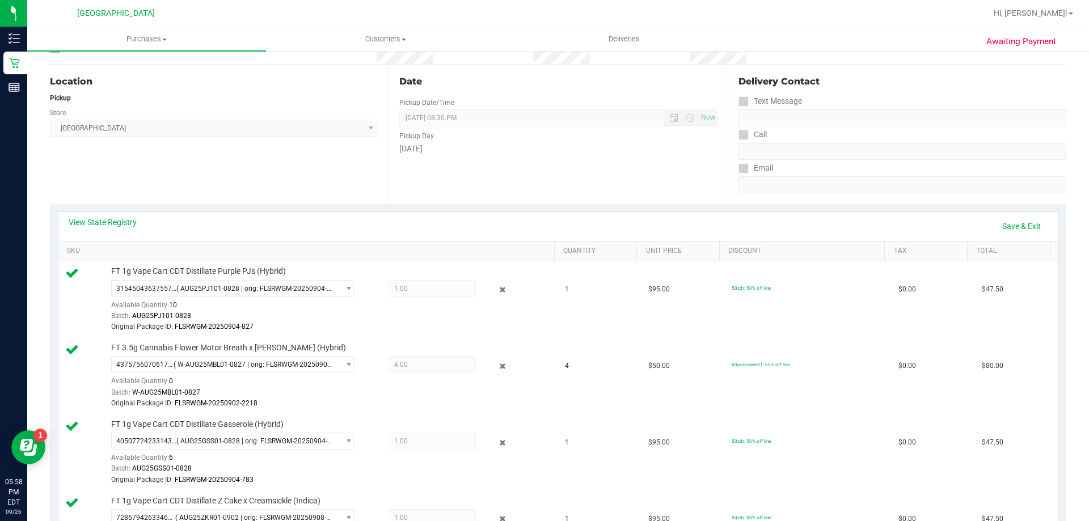
scroll to position [0, 0]
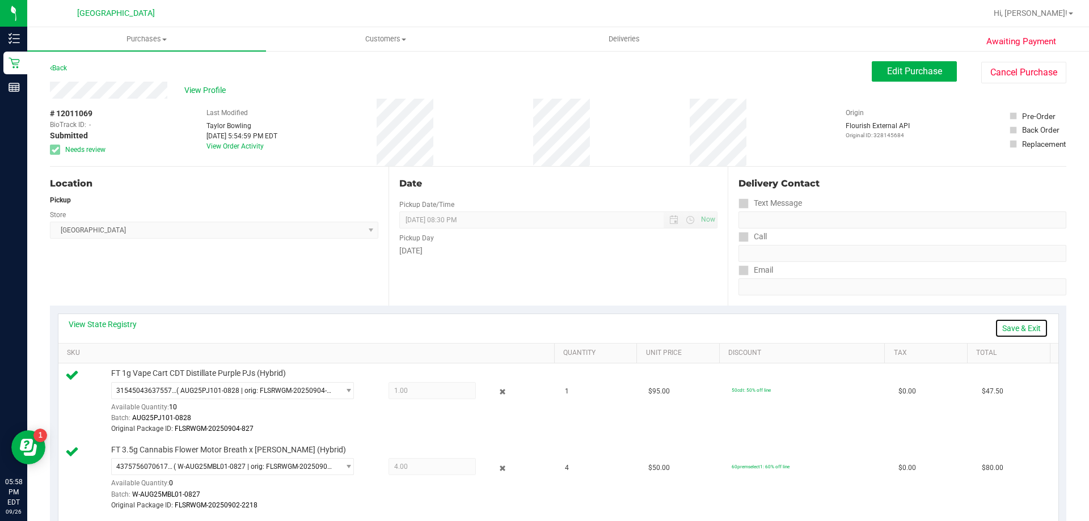
click at [1010, 328] on link "Save & Exit" at bounding box center [1021, 328] width 53 height 19
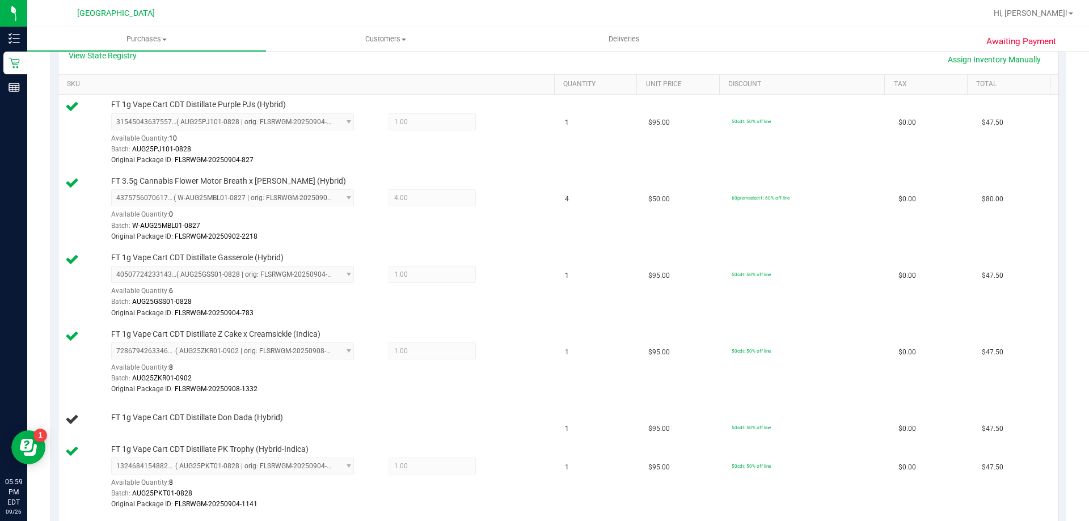
scroll to position [170, 0]
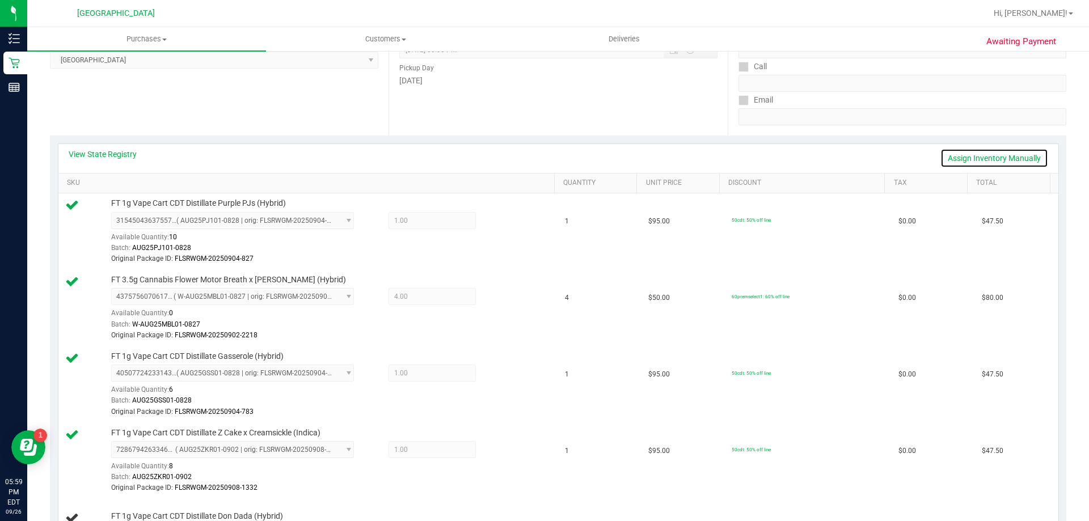
click at [993, 159] on link "Assign Inventory Manually" at bounding box center [994, 158] width 108 height 19
click at [497, 222] on icon at bounding box center [503, 221] width 12 height 13
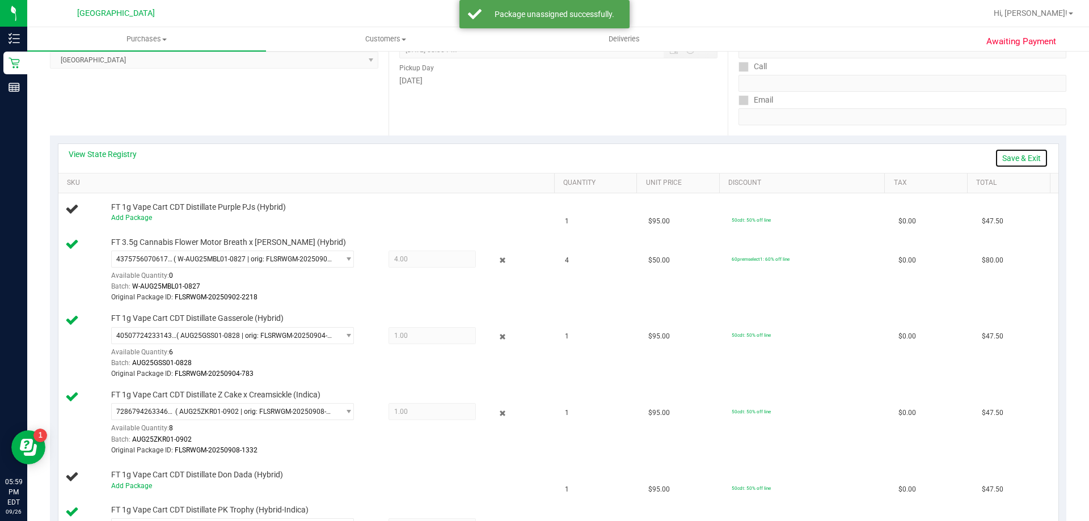
click at [1017, 156] on link "Save & Exit" at bounding box center [1021, 158] width 53 height 19
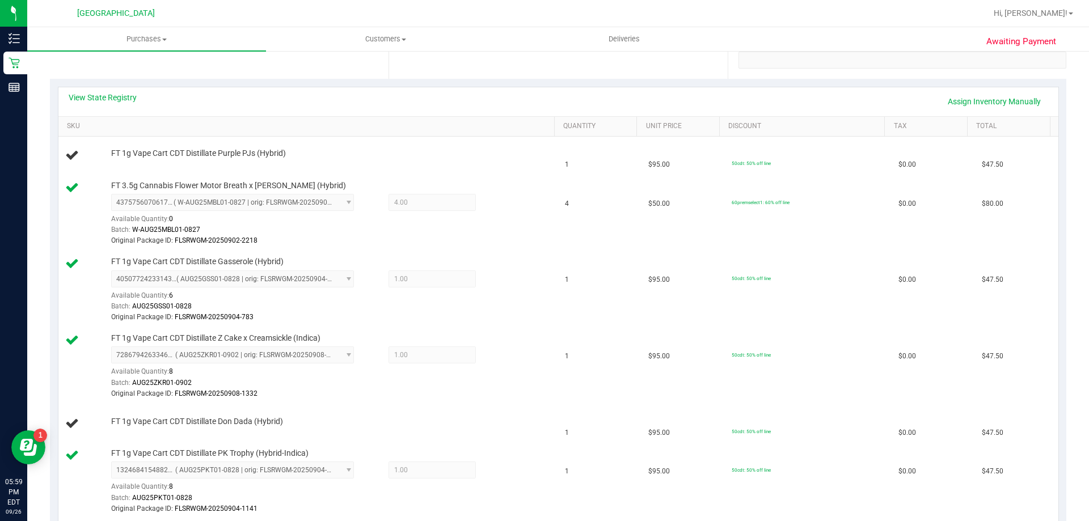
scroll to position [0, 0]
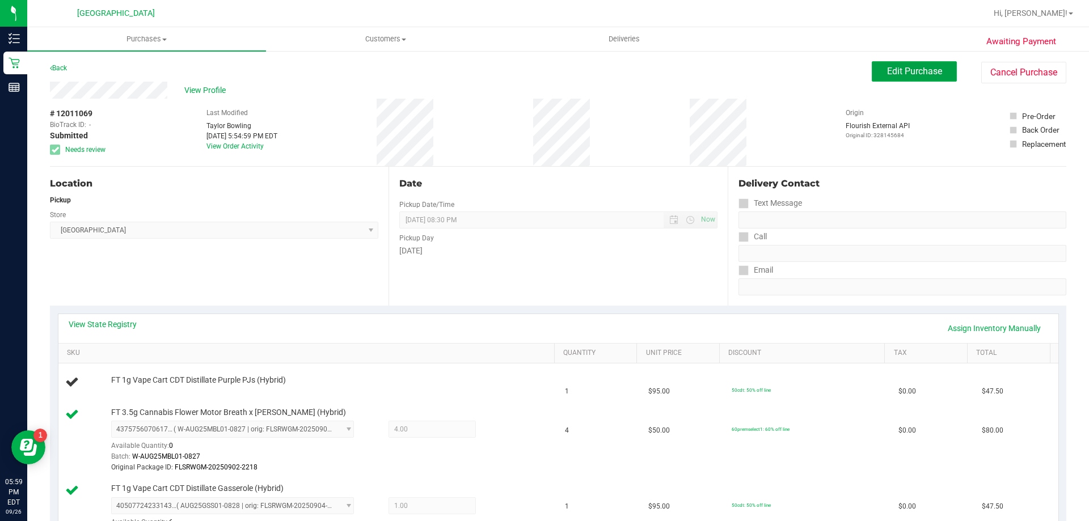
click at [906, 68] on span "Edit Purchase" at bounding box center [914, 71] width 55 height 11
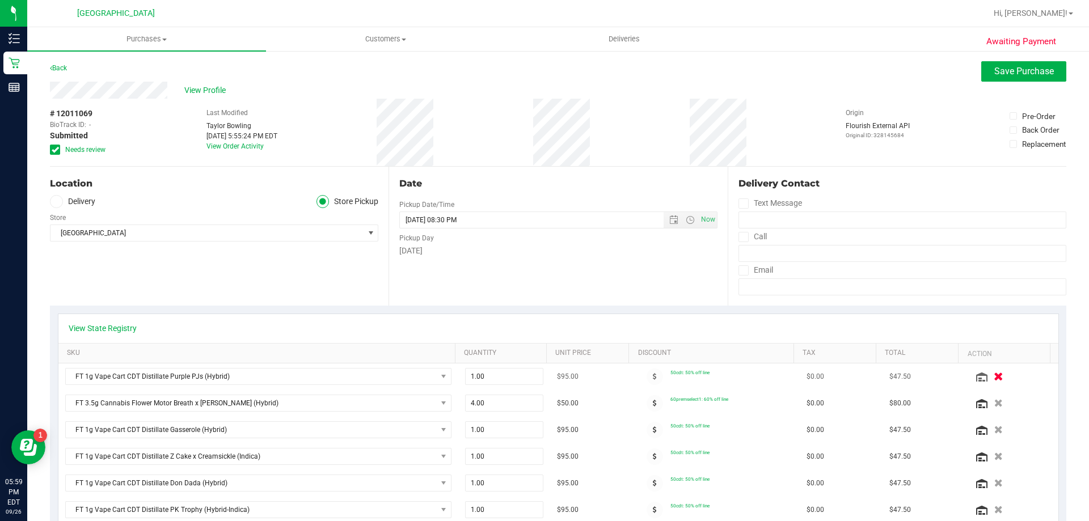
click at [993, 375] on icon "button" at bounding box center [998, 377] width 10 height 9
click at [993, 455] on icon "button" at bounding box center [998, 456] width 10 height 9
click at [1025, 69] on span "Save Purchase" at bounding box center [1024, 71] width 60 height 11
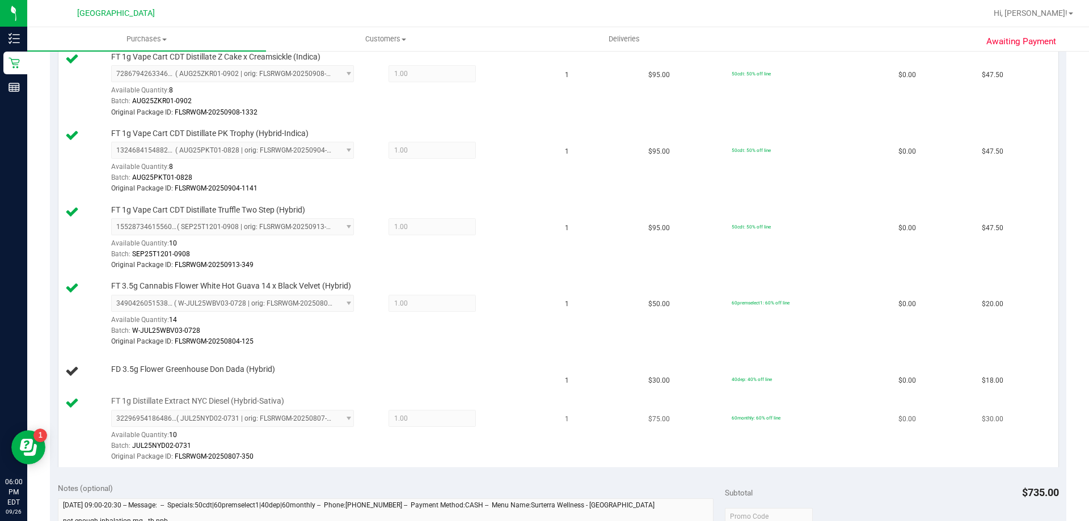
scroll to position [624, 0]
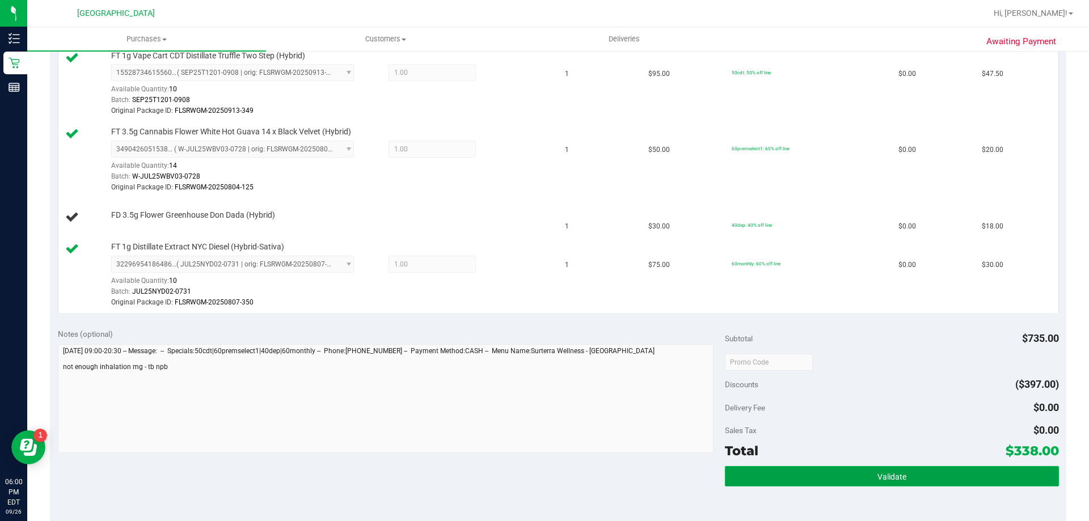
click at [820, 476] on button "Validate" at bounding box center [891, 476] width 333 height 20
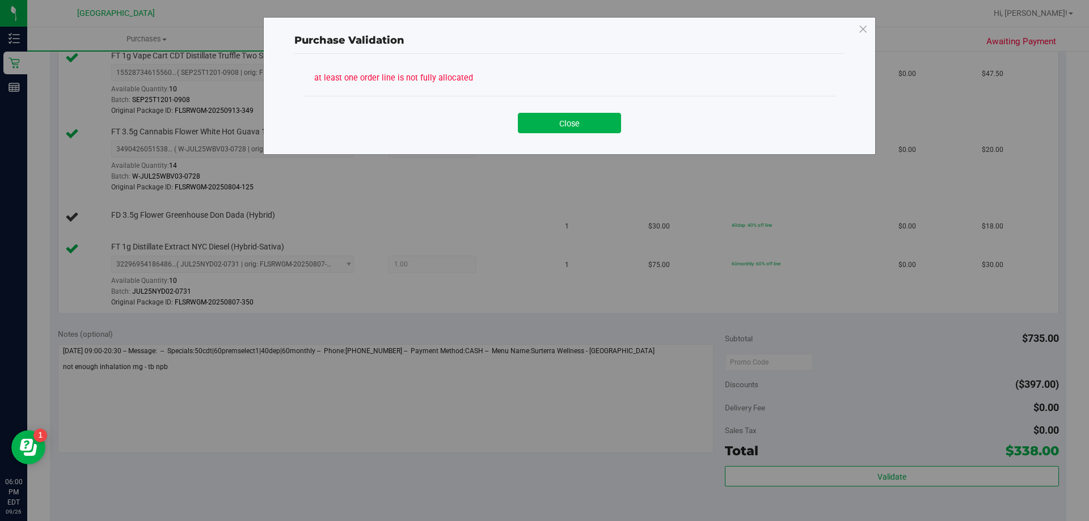
click at [583, 144] on div "Purchase Validation at least one order line is not fully allocated Close" at bounding box center [569, 86] width 612 height 138
click at [586, 119] on button "Close" at bounding box center [569, 123] width 103 height 20
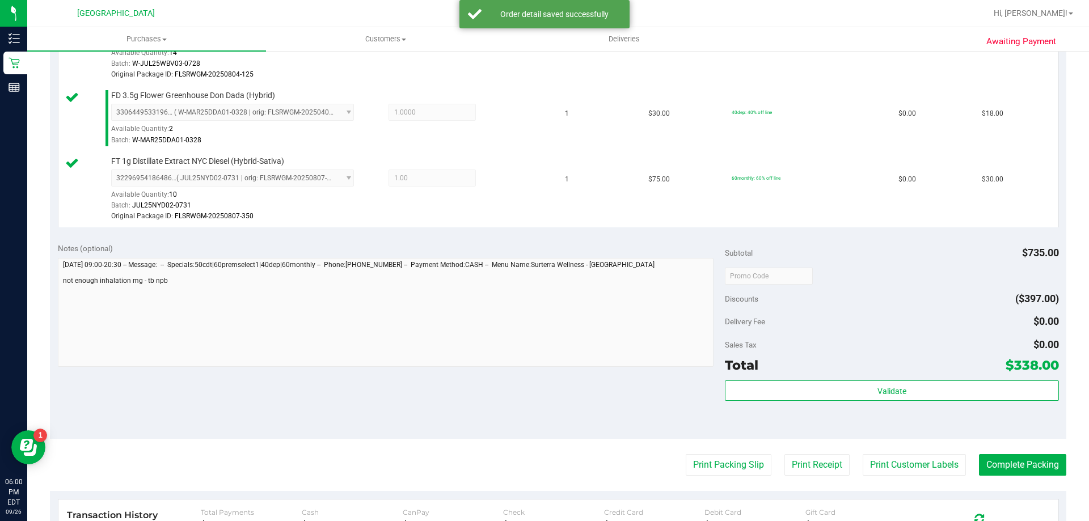
scroll to position [737, 0]
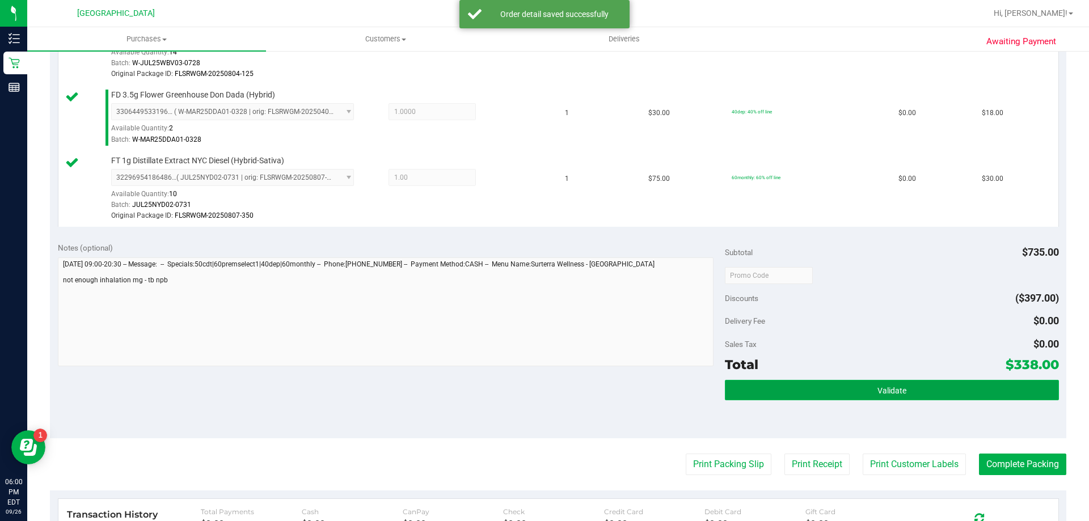
click at [860, 382] on button "Validate" at bounding box center [891, 390] width 333 height 20
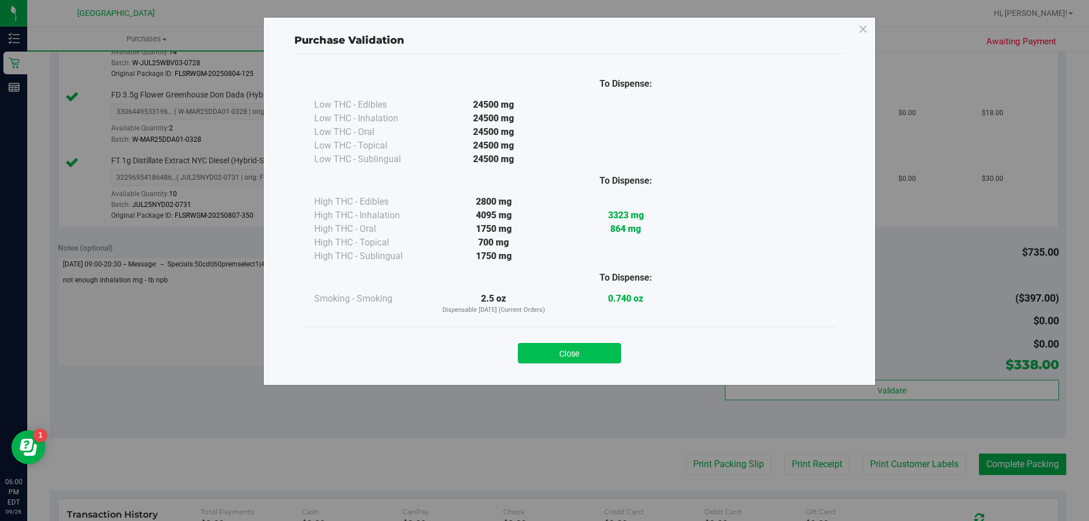
click at [569, 358] on button "Close" at bounding box center [569, 353] width 103 height 20
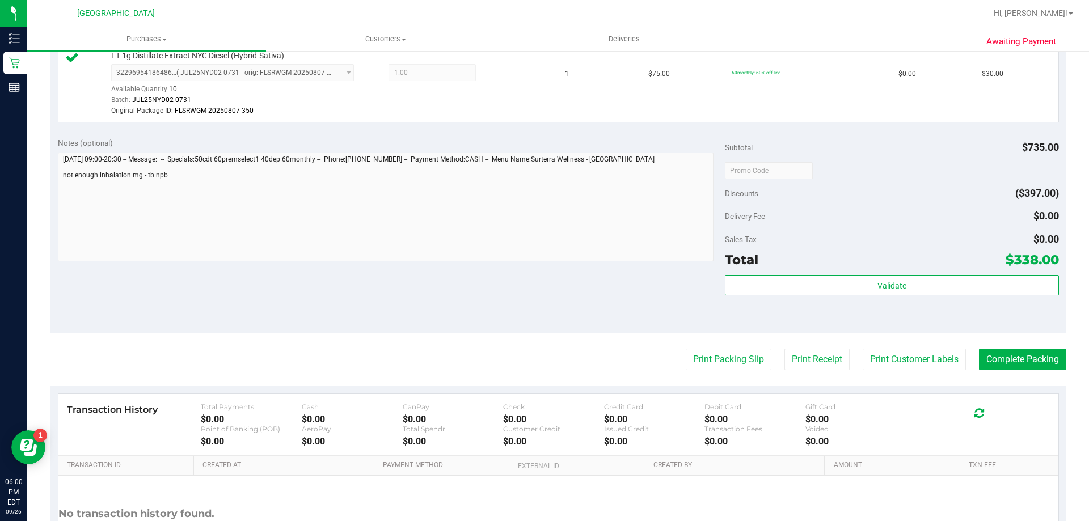
scroll to position [941, 0]
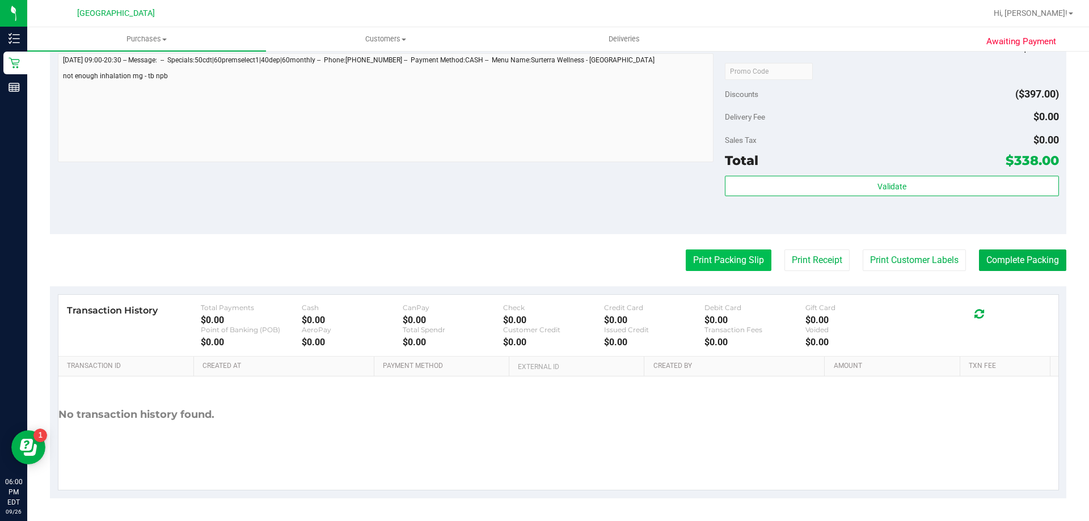
click at [709, 266] on button "Print Packing Slip" at bounding box center [729, 260] width 86 height 22
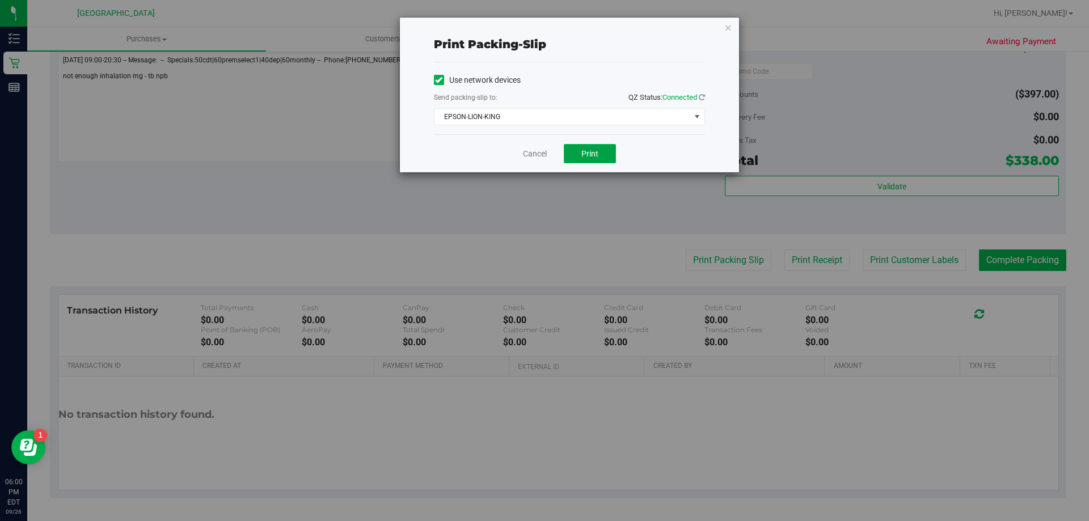
click at [597, 162] on button "Print" at bounding box center [590, 153] width 52 height 19
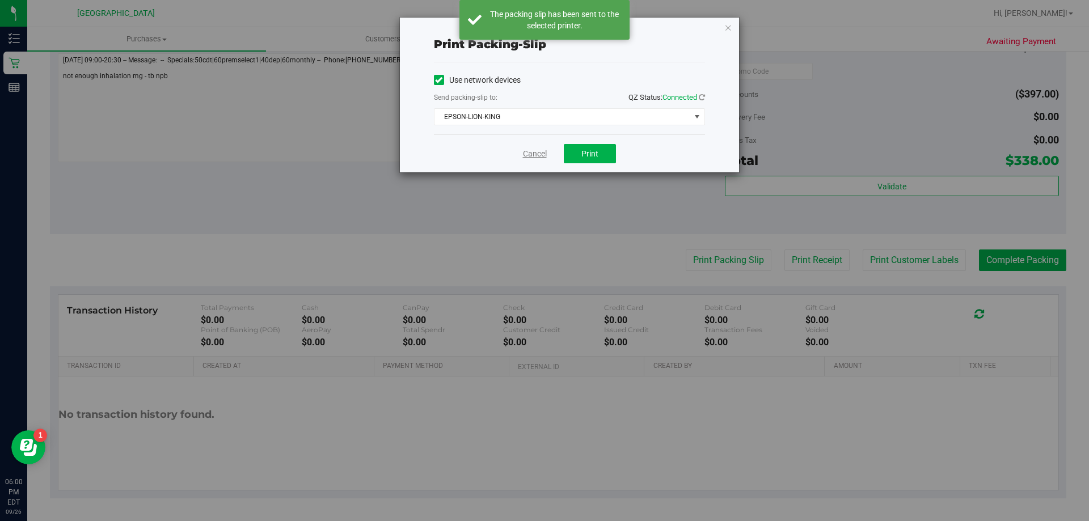
click at [526, 150] on link "Cancel" at bounding box center [535, 154] width 24 height 12
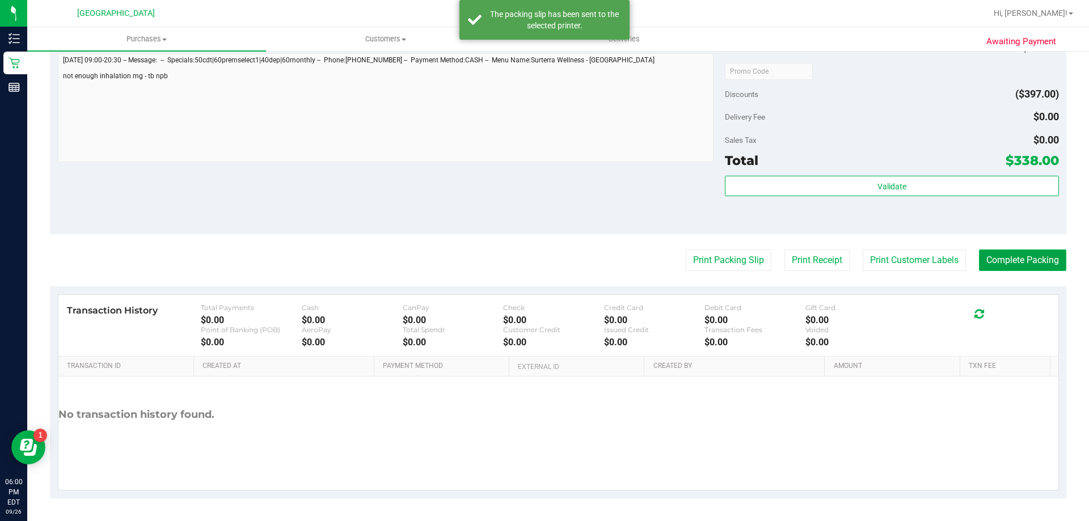
click at [1021, 268] on button "Complete Packing" at bounding box center [1022, 260] width 87 height 22
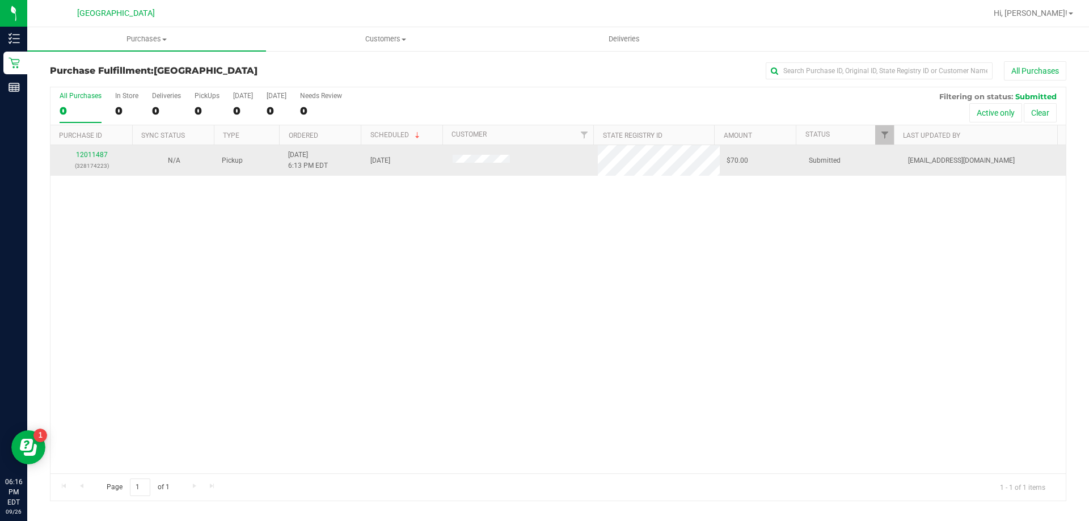
click at [92, 149] on td "12011487 (328174223)" at bounding box center [91, 160] width 82 height 31
click at [92, 154] on link "12011487" at bounding box center [92, 155] width 32 height 8
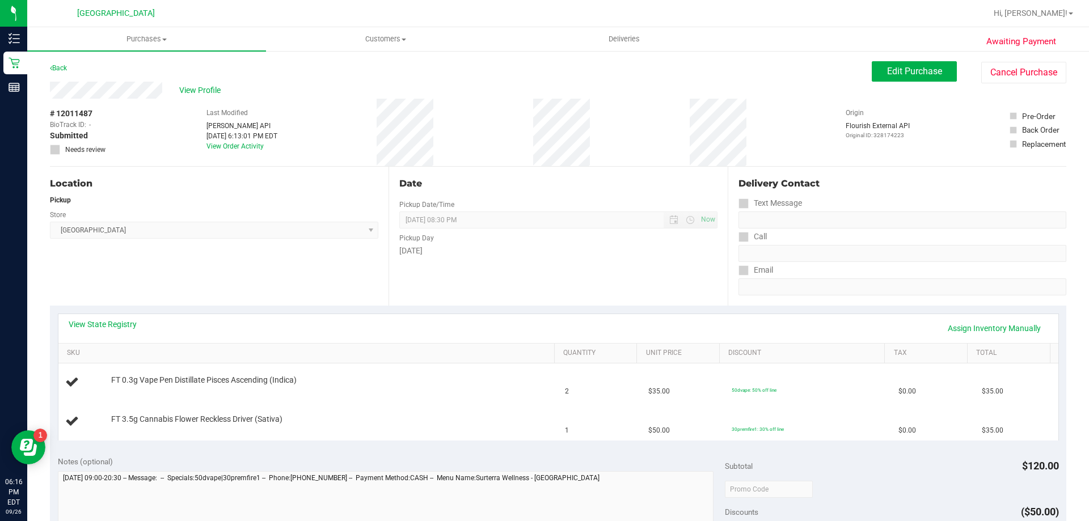
click at [444, 335] on div "View State Registry Assign Inventory Manually" at bounding box center [558, 328] width 979 height 19
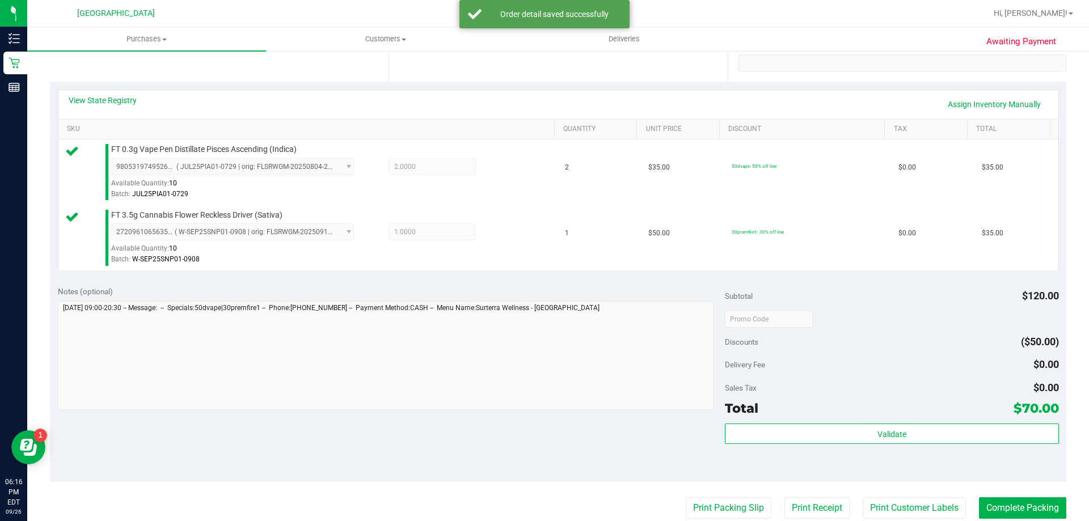
scroll to position [227, 0]
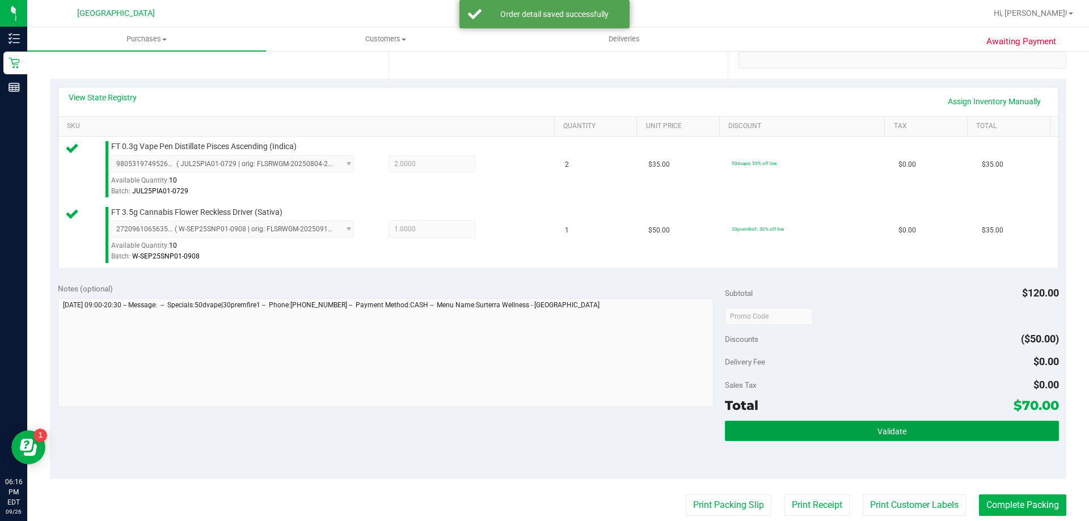
click at [868, 433] on button "Validate" at bounding box center [891, 431] width 333 height 20
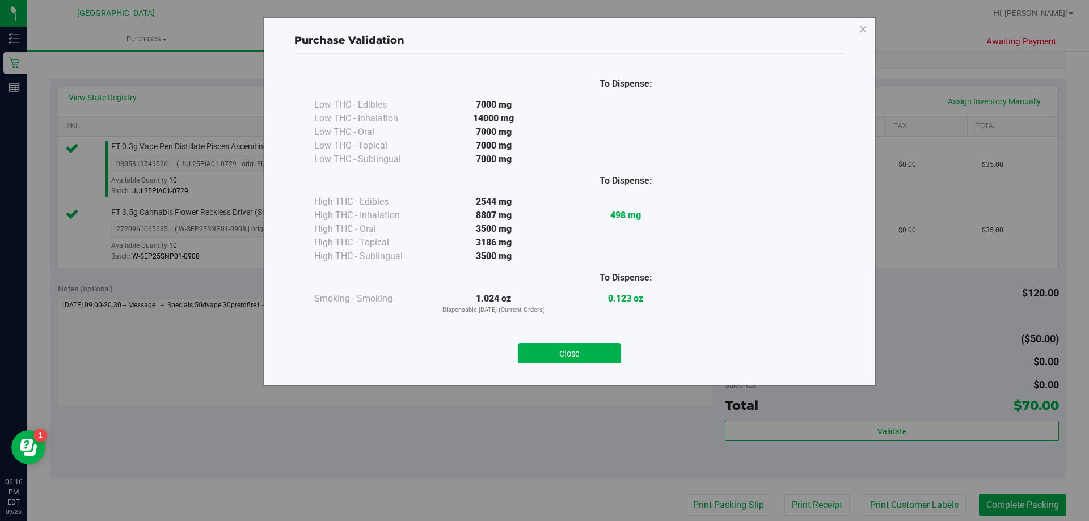
click at [547, 341] on div "Close" at bounding box center [569, 350] width 516 height 28
click at [562, 360] on button "Close" at bounding box center [569, 353] width 103 height 20
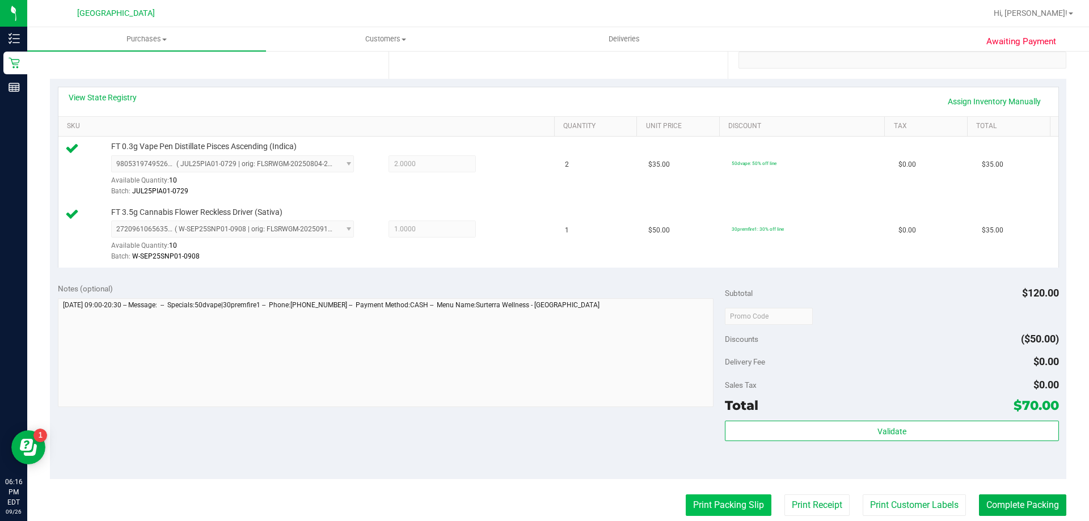
click at [724, 504] on button "Print Packing Slip" at bounding box center [729, 505] width 86 height 22
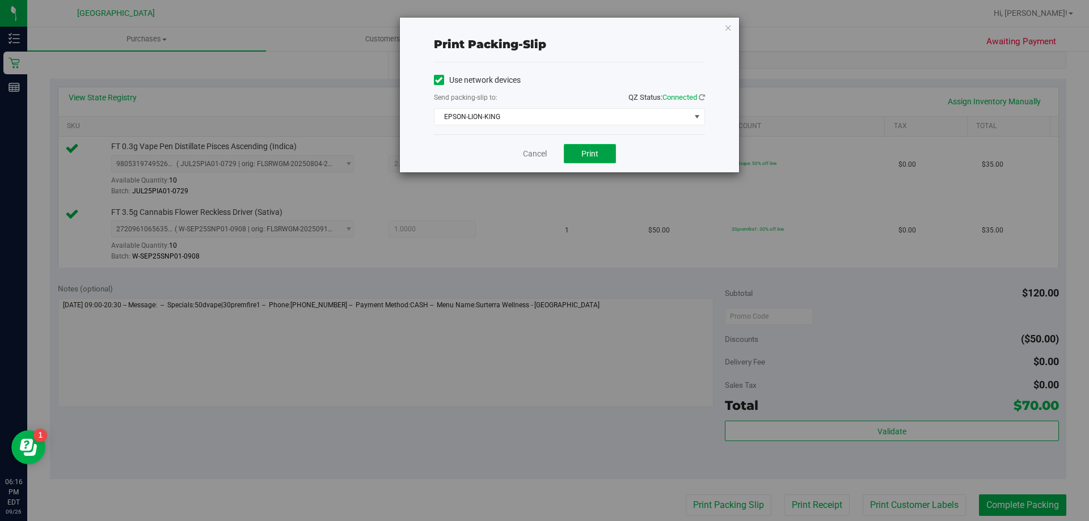
click at [607, 153] on button "Print" at bounding box center [590, 153] width 52 height 19
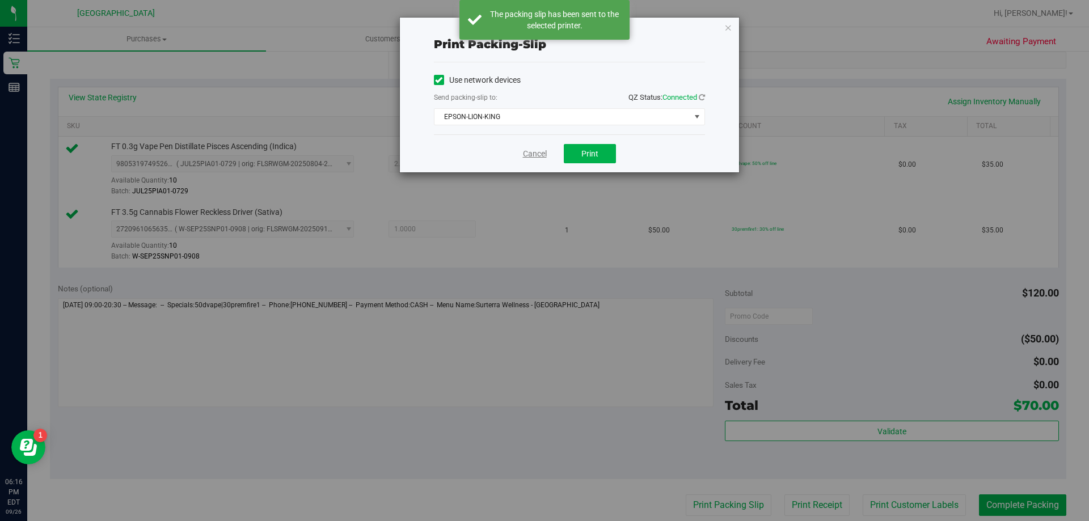
click at [532, 150] on link "Cancel" at bounding box center [535, 154] width 24 height 12
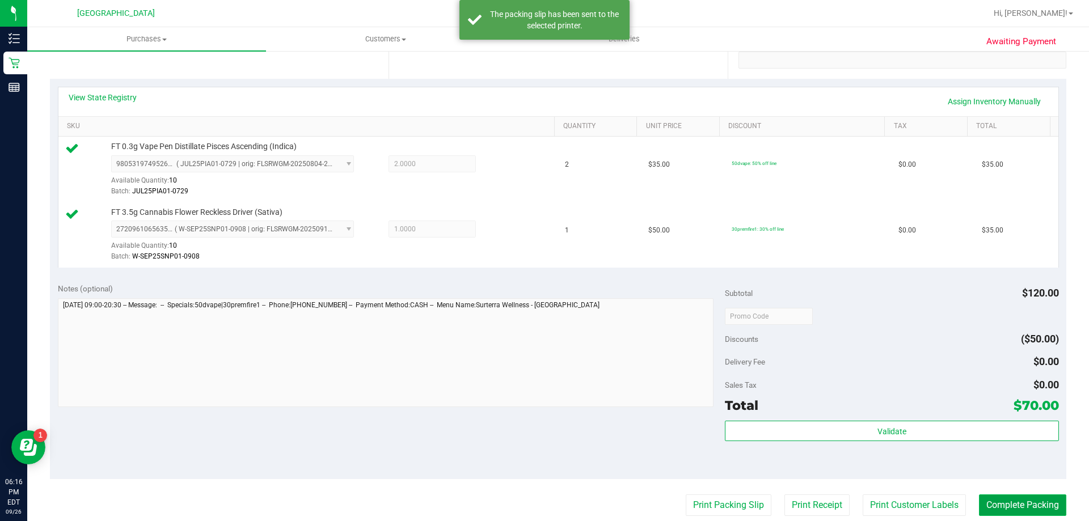
click at [1008, 506] on button "Complete Packing" at bounding box center [1022, 505] width 87 height 22
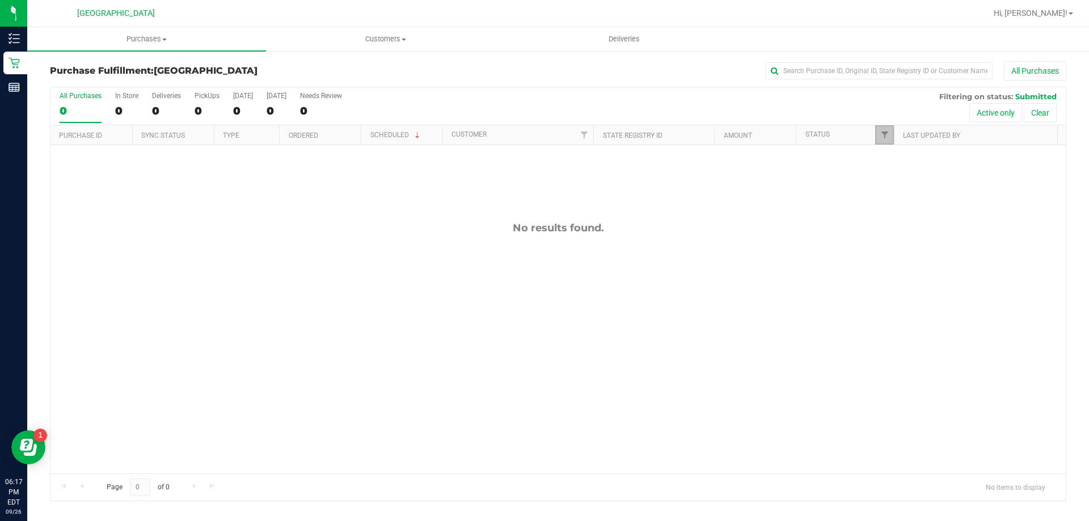
click at [889, 139] on link "Filter" at bounding box center [884, 134] width 19 height 19
click at [899, 291] on span "Undeliverable" at bounding box center [919, 290] width 41 height 7
click at [894, 291] on input "Undeliverable" at bounding box center [889, 290] width 7 height 7
checkbox input "true"
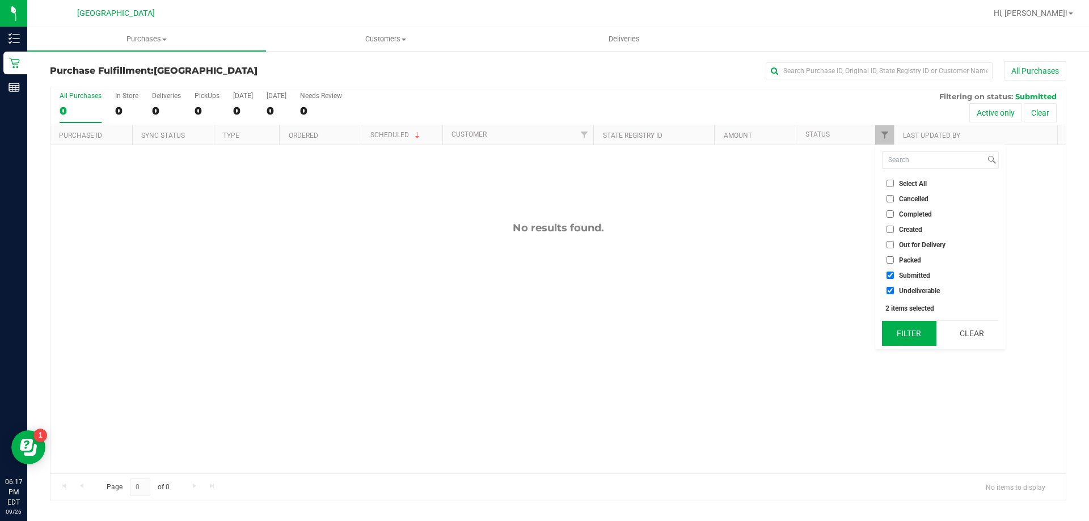
click at [903, 328] on button "Filter" at bounding box center [909, 333] width 54 height 25
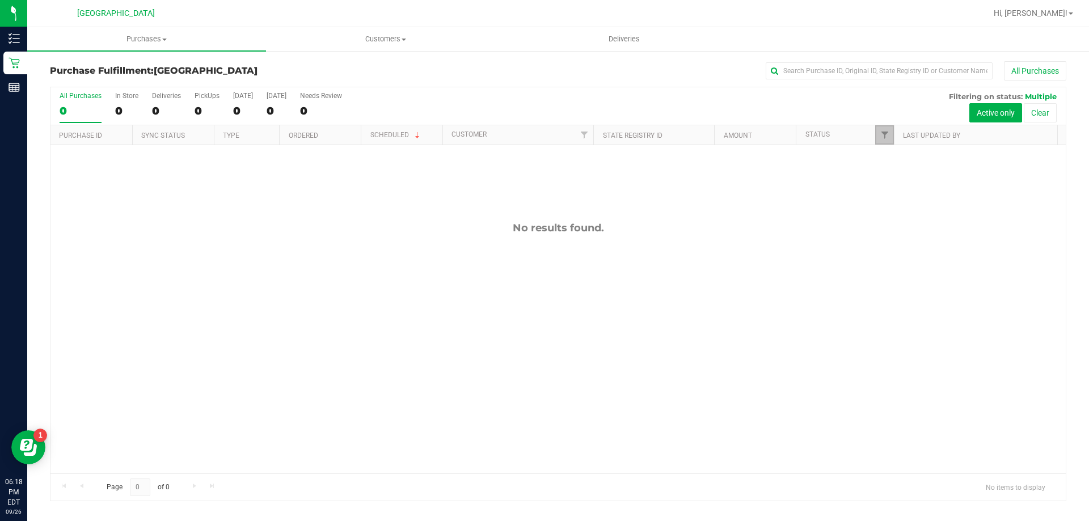
click at [883, 141] on link "Filter" at bounding box center [884, 134] width 19 height 19
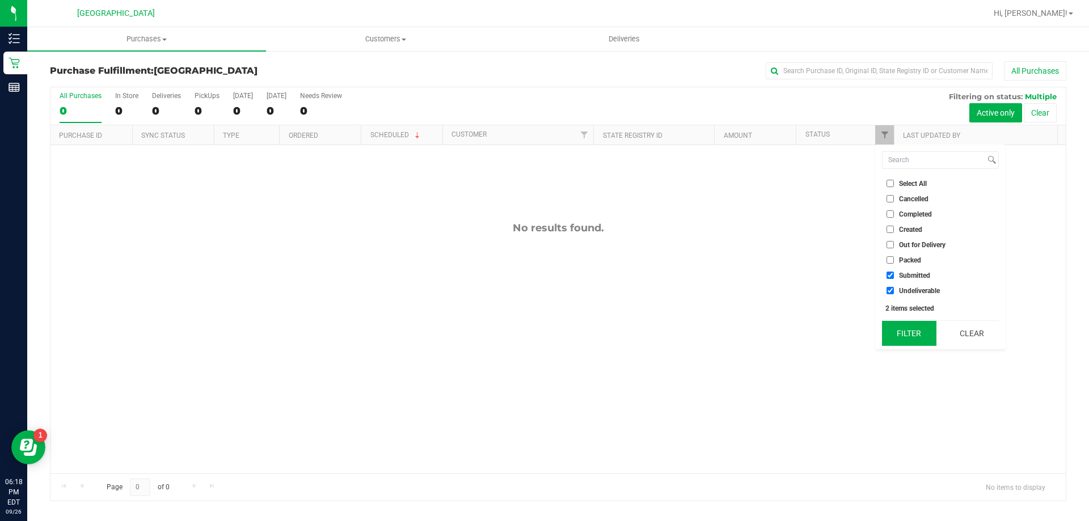
click at [911, 328] on button "Filter" at bounding box center [909, 333] width 54 height 25
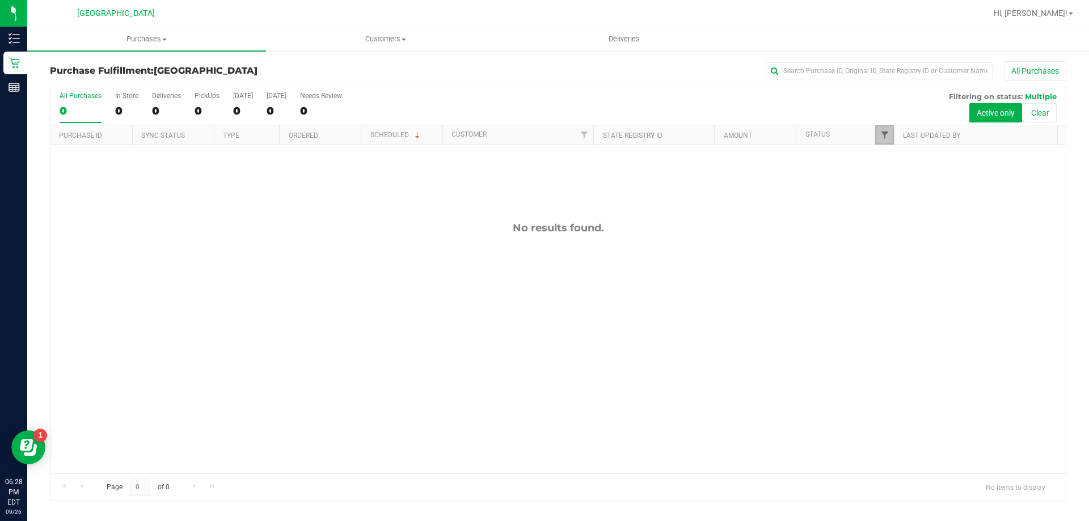
click at [887, 133] on span "Filter" at bounding box center [884, 134] width 9 height 9
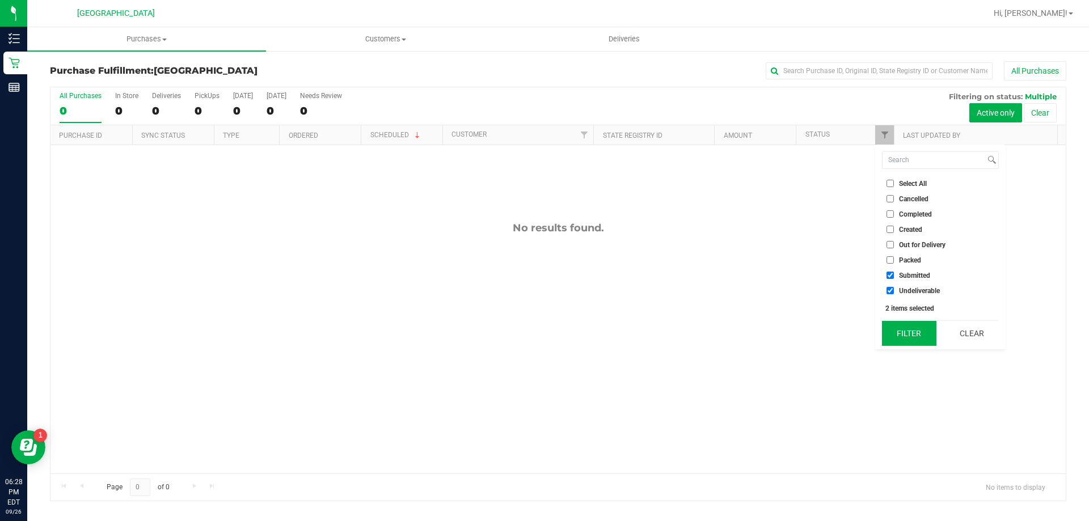
click at [909, 331] on button "Filter" at bounding box center [909, 333] width 54 height 25
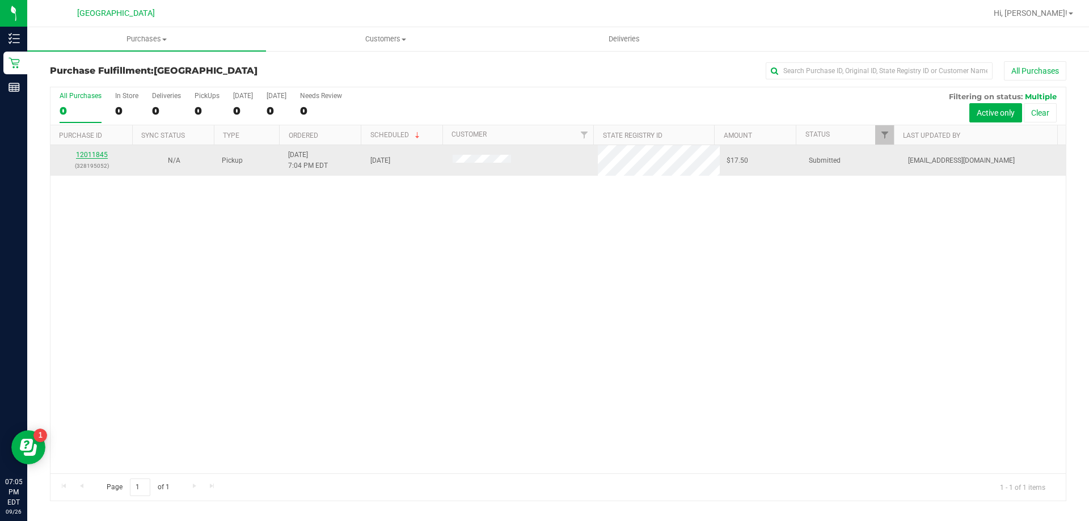
click at [101, 151] on link "12011845" at bounding box center [92, 155] width 32 height 8
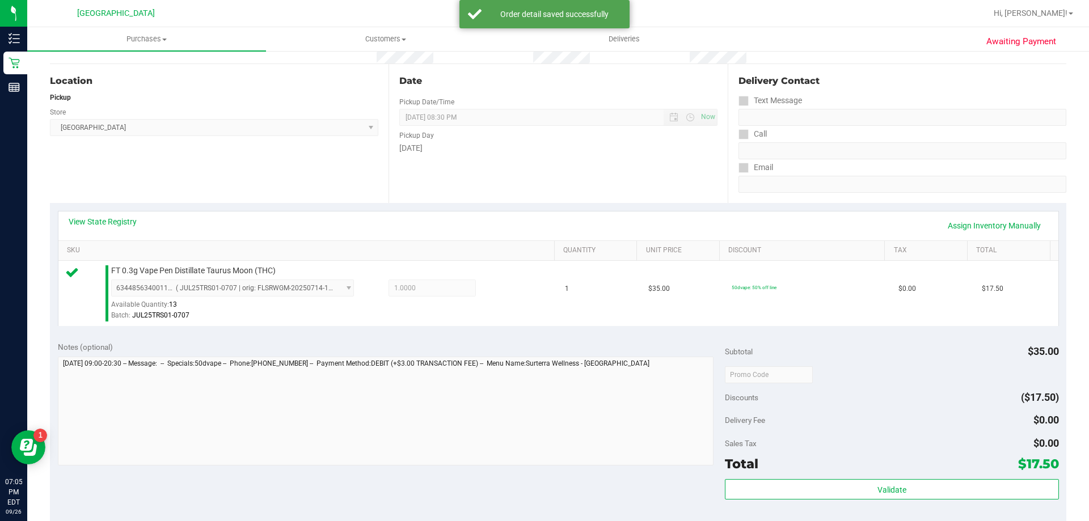
scroll to position [227, 0]
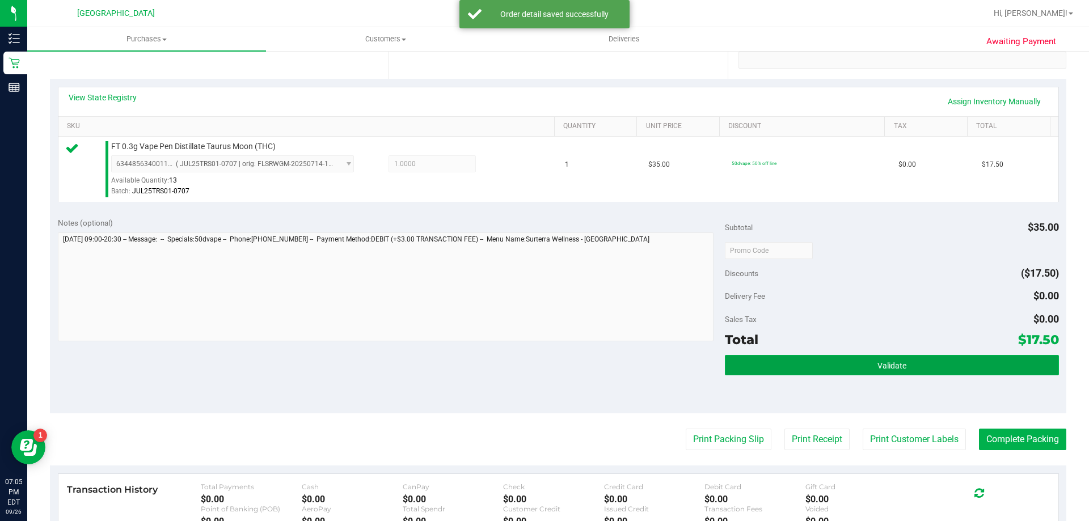
click at [892, 359] on button "Validate" at bounding box center [891, 365] width 333 height 20
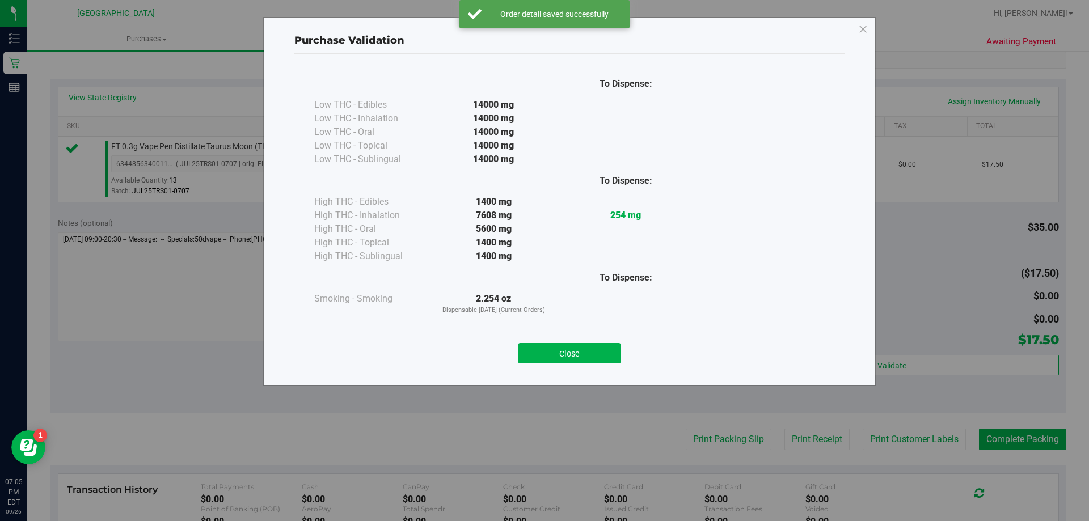
click at [544, 342] on div "Close" at bounding box center [569, 350] width 516 height 28
click at [577, 365] on div "Close" at bounding box center [569, 350] width 533 height 46
click at [593, 358] on button "Close" at bounding box center [569, 353] width 103 height 20
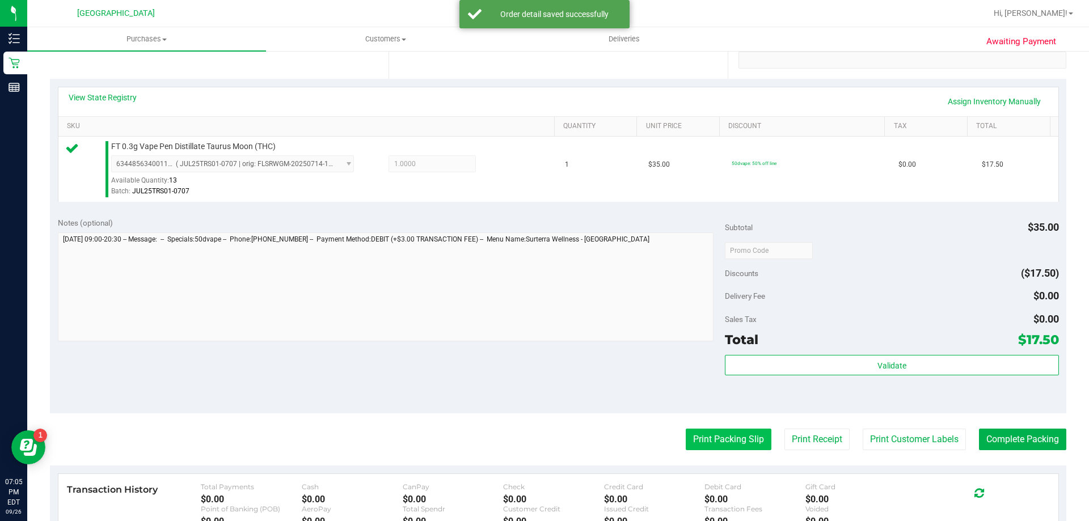
click at [691, 429] on button "Print Packing Slip" at bounding box center [729, 440] width 86 height 22
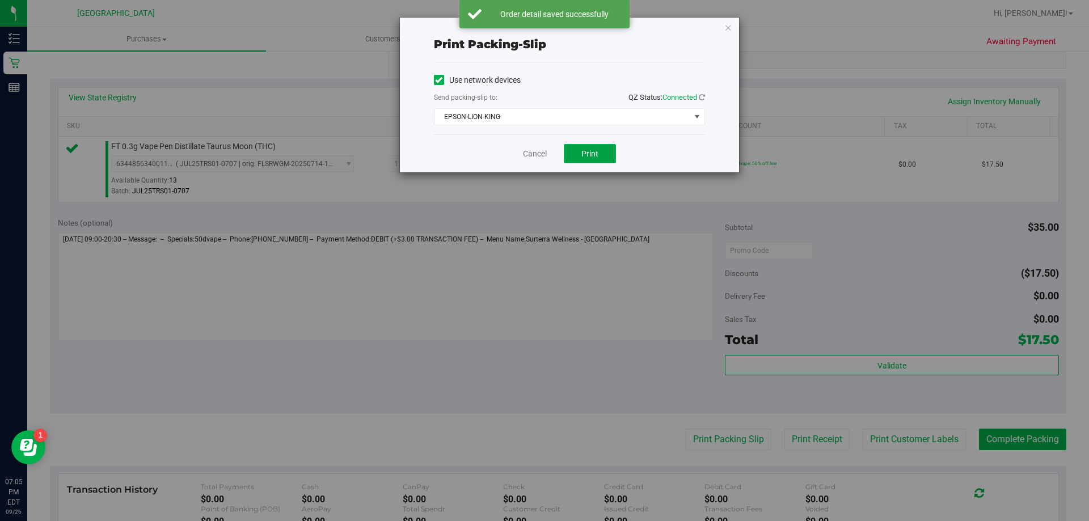
click at [579, 159] on button "Print" at bounding box center [590, 153] width 52 height 19
click at [535, 158] on link "Cancel" at bounding box center [535, 154] width 24 height 12
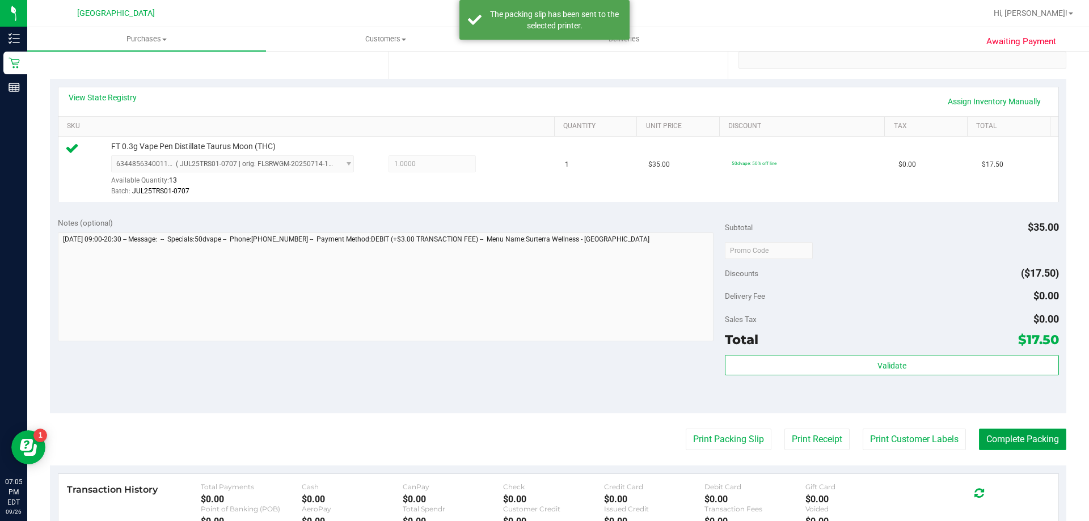
click at [1021, 443] on button "Complete Packing" at bounding box center [1022, 440] width 87 height 22
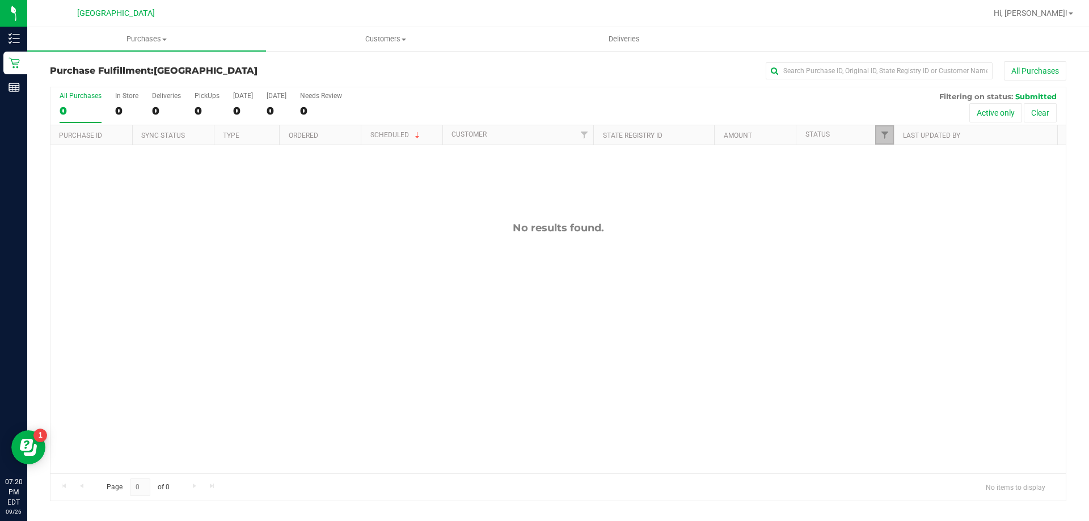
click at [883, 130] on link "Filter" at bounding box center [884, 134] width 19 height 19
click at [920, 294] on span "Undeliverable" at bounding box center [919, 290] width 41 height 7
click at [894, 294] on input "Undeliverable" at bounding box center [889, 290] width 7 height 7
checkbox input "true"
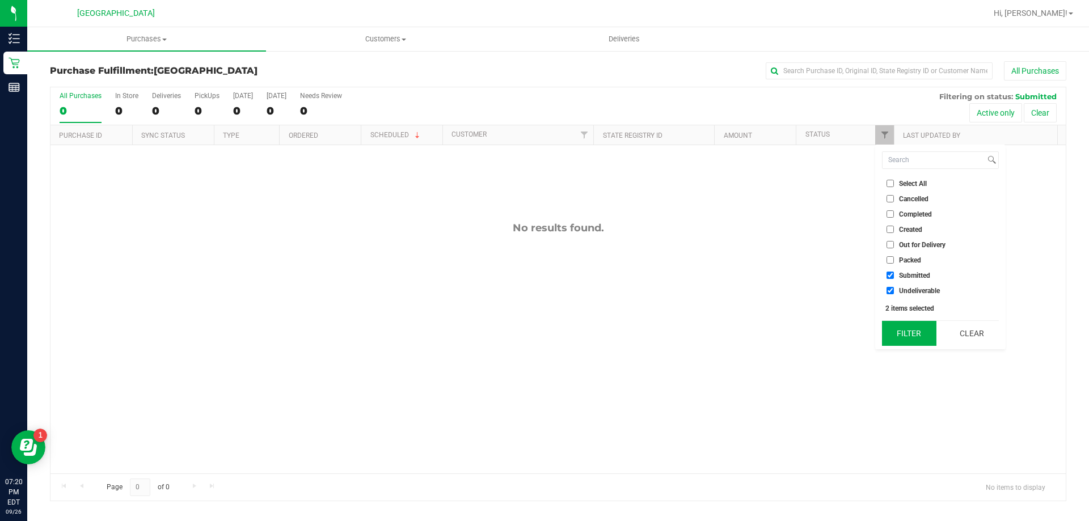
click at [910, 326] on button "Filter" at bounding box center [909, 333] width 54 height 25
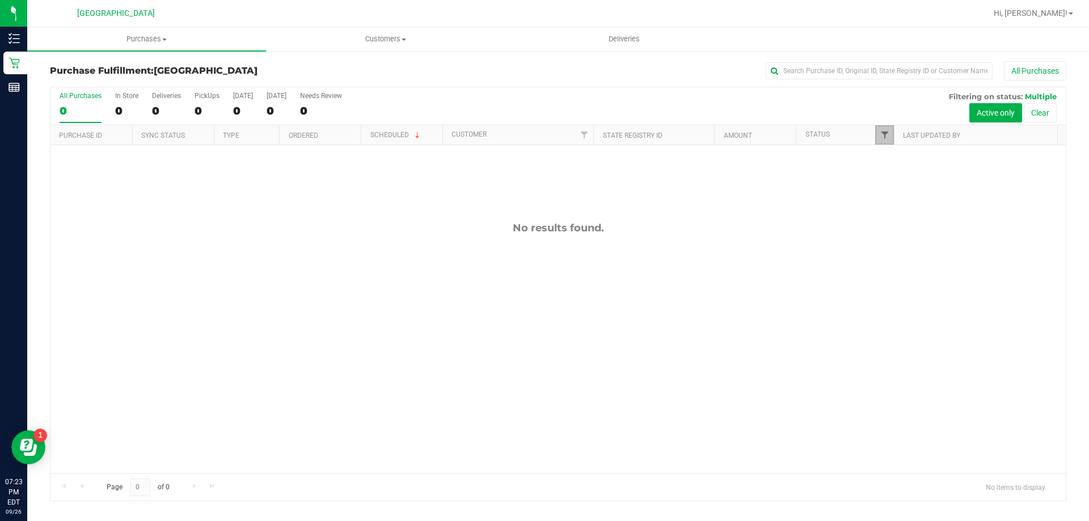
click at [884, 134] on span "Filter" at bounding box center [884, 134] width 9 height 9
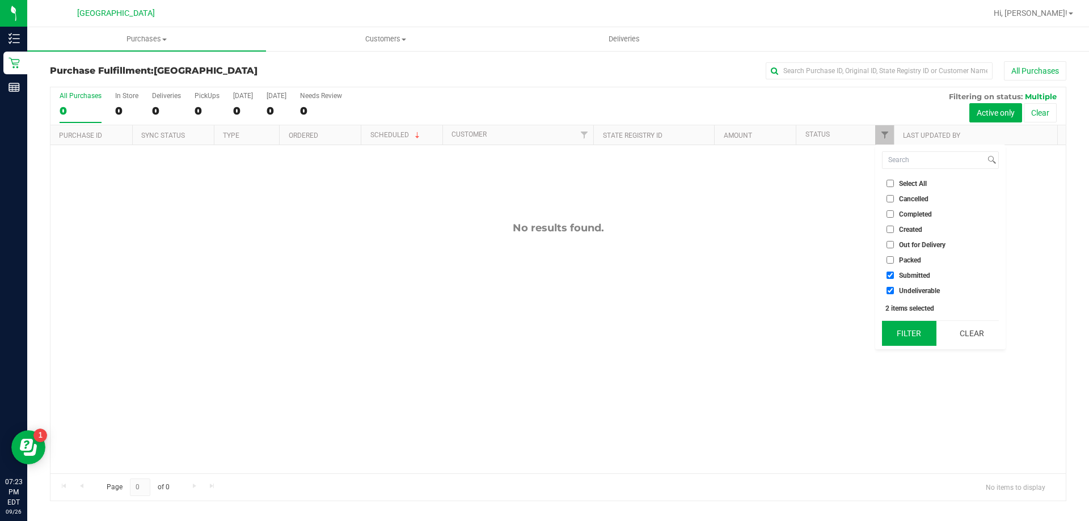
click at [909, 335] on button "Filter" at bounding box center [909, 333] width 54 height 25
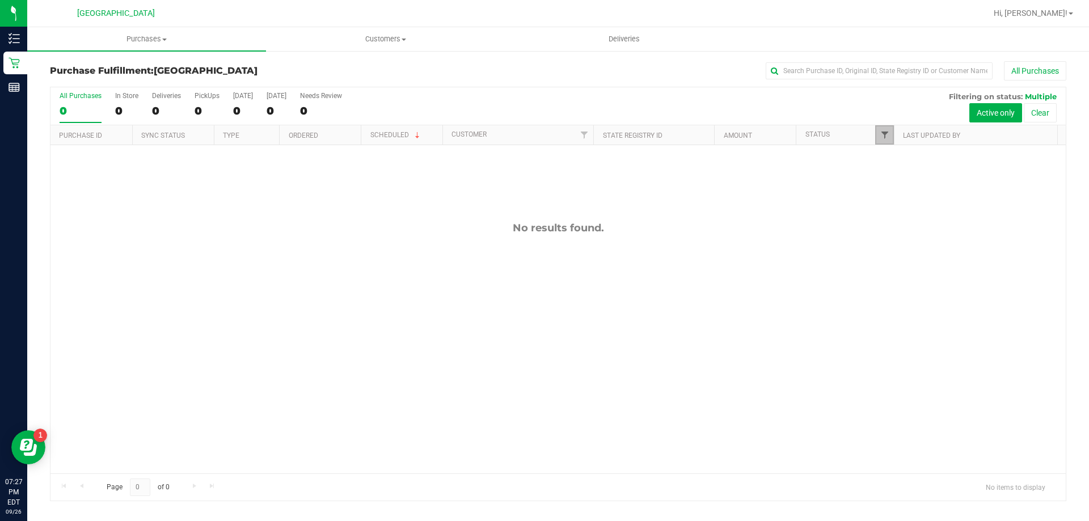
click at [883, 133] on span "Filter" at bounding box center [884, 134] width 9 height 9
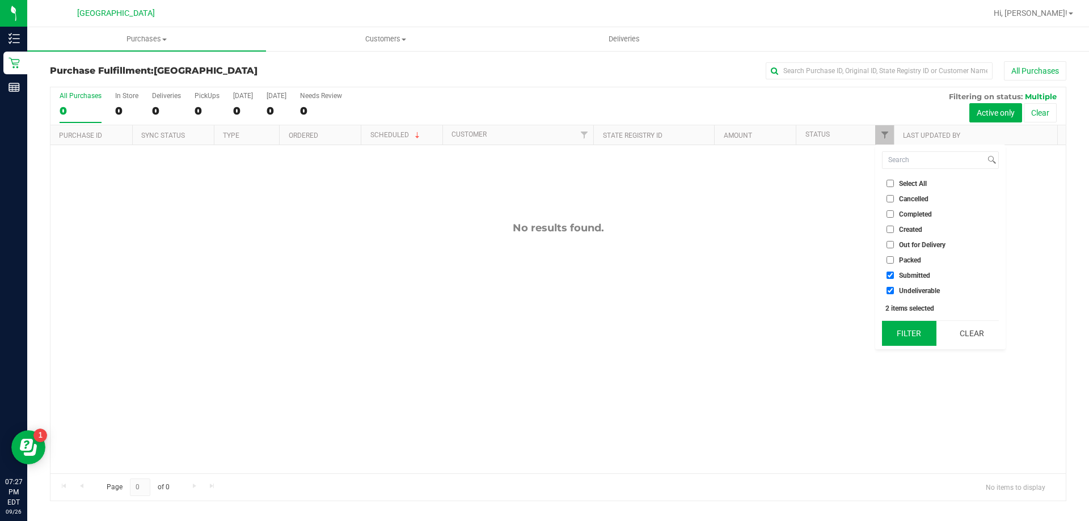
drag, startPoint x: 903, startPoint y: 333, endPoint x: 882, endPoint y: 321, distance: 24.1
click at [901, 334] on button "Filter" at bounding box center [909, 333] width 54 height 25
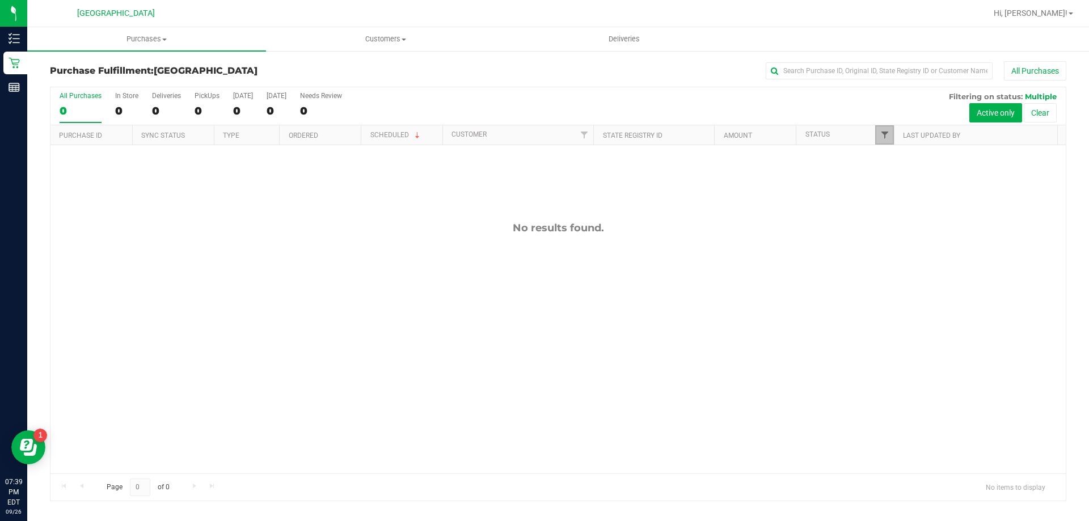
click at [882, 136] on span "Filter" at bounding box center [884, 134] width 9 height 9
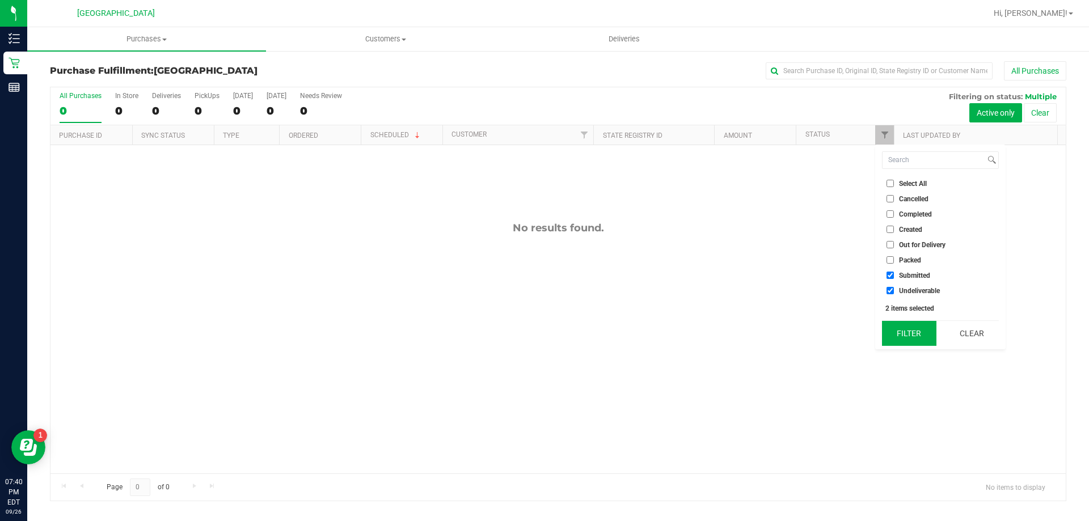
click at [911, 339] on button "Filter" at bounding box center [909, 333] width 54 height 25
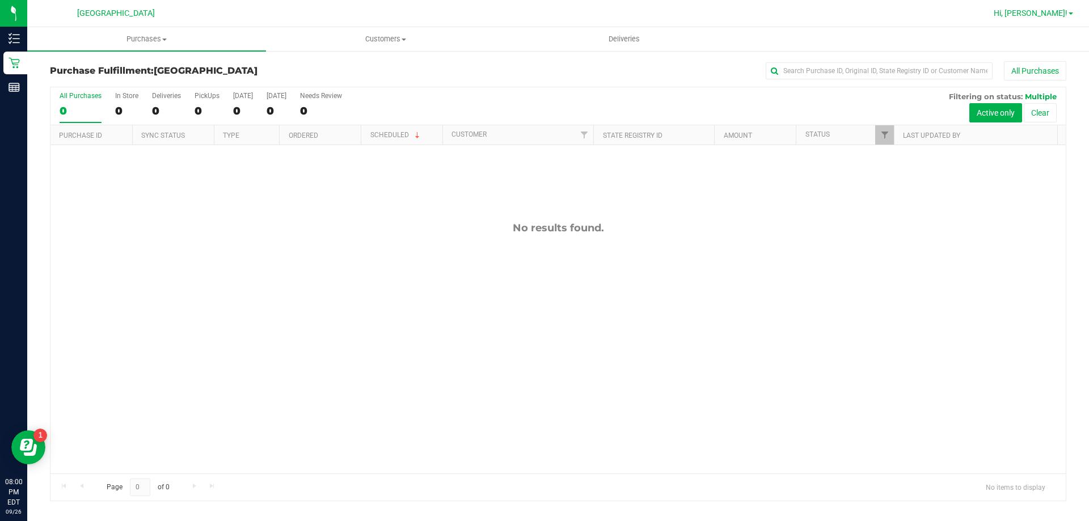
click at [1065, 15] on span "Hi, [PERSON_NAME]!" at bounding box center [1030, 13] width 74 height 9
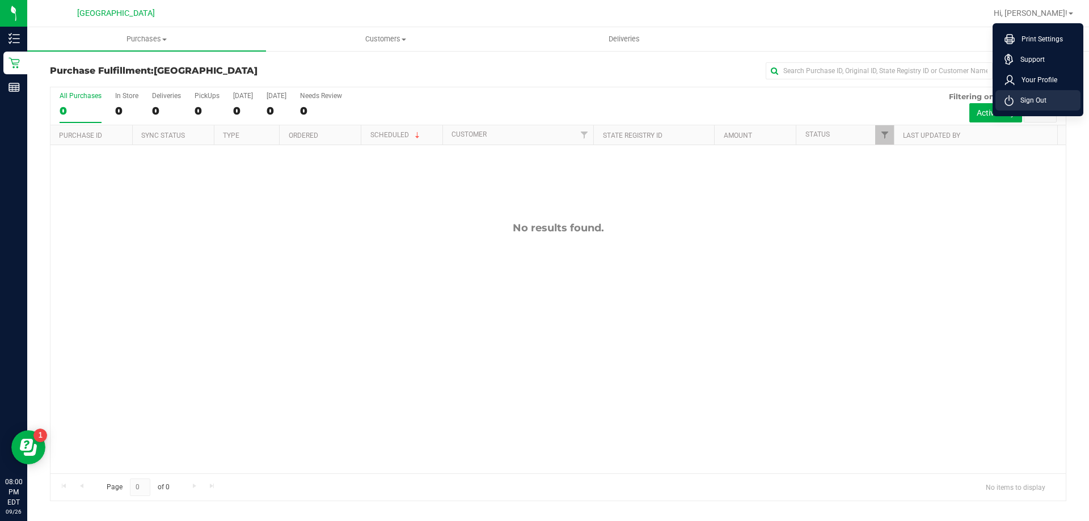
click at [1026, 102] on span "Sign Out" at bounding box center [1029, 100] width 33 height 11
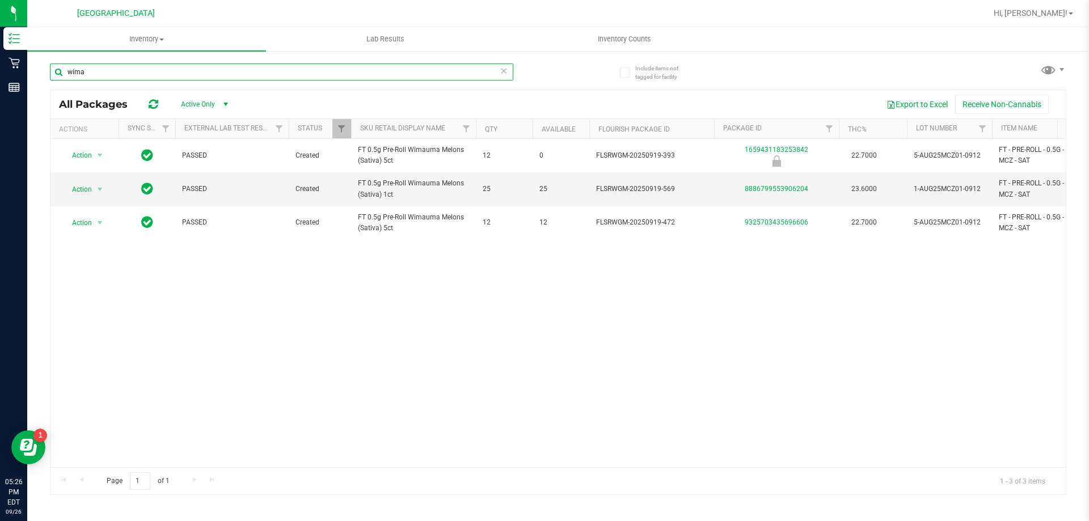
type input "wima"
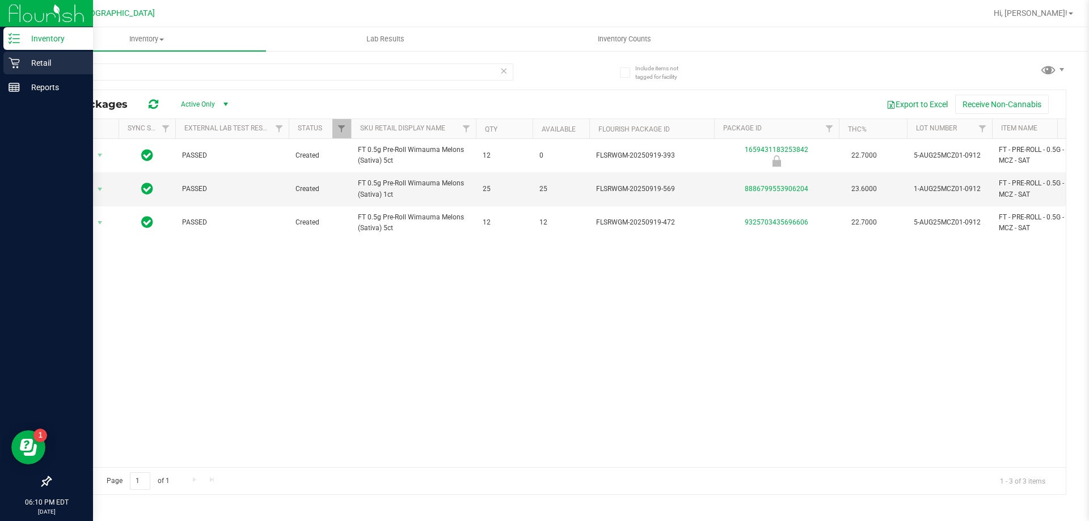
drag, startPoint x: 103, startPoint y: 74, endPoint x: 1, endPoint y: 55, distance: 103.2
click at [0, 56] on div "Inventory Retail Reports 06:10 PM EDT 09/26/2025 09/26 North Palm Beach WC Hi, …" at bounding box center [544, 260] width 1089 height 521
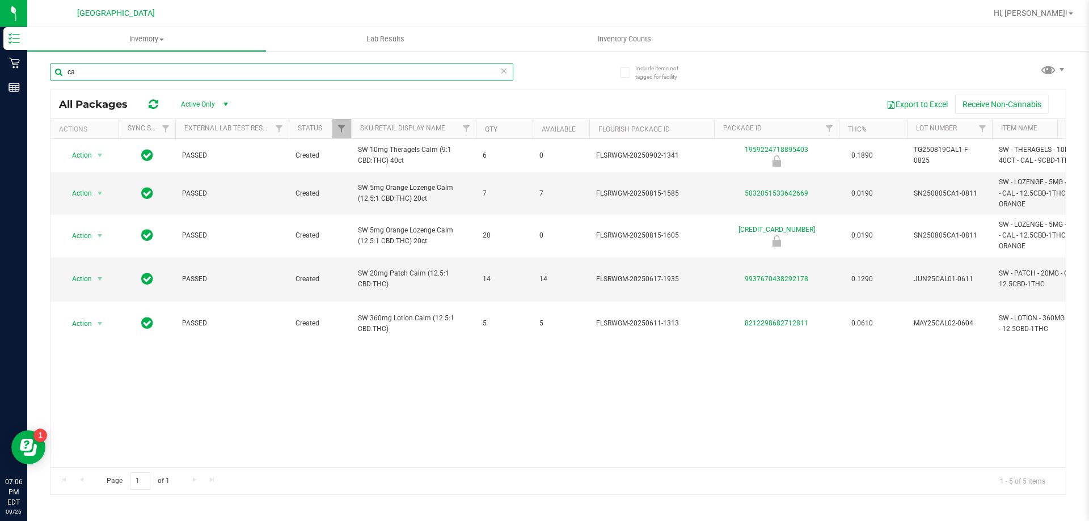
type input "c"
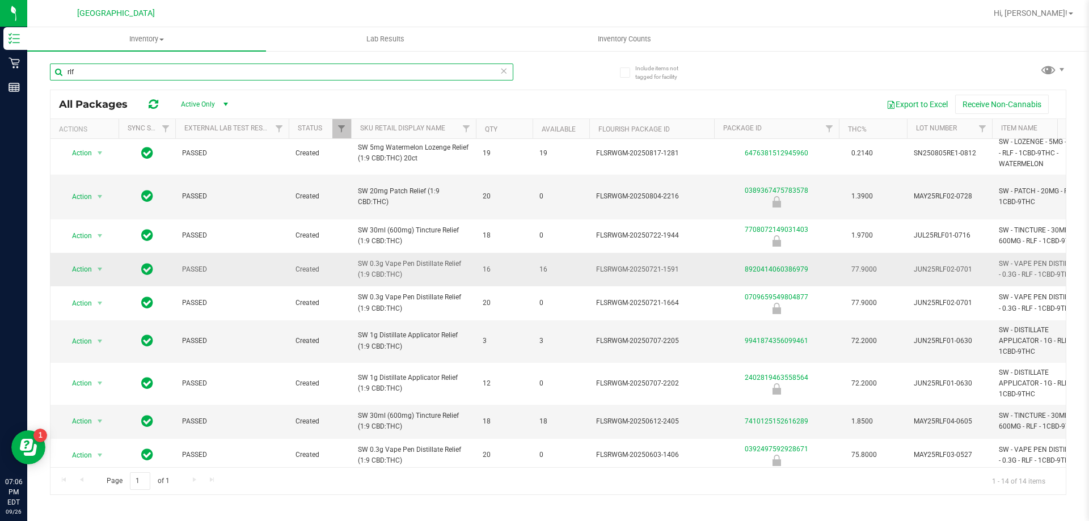
scroll to position [186, 0]
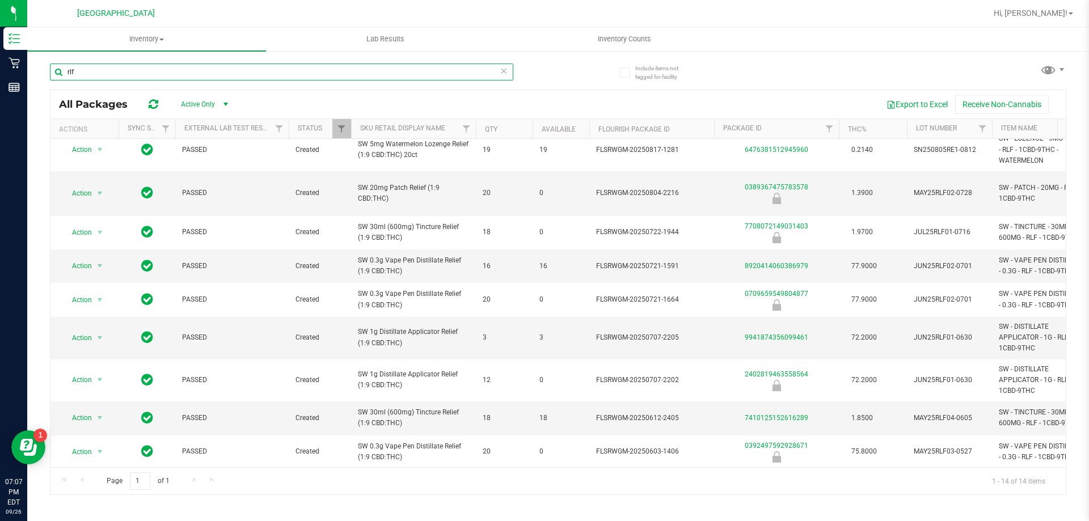
type input "rlf"
click at [463, 475] on span "SW 10mg Theragels Relief (1:9 CBD:THC) 40ct" at bounding box center [413, 486] width 111 height 22
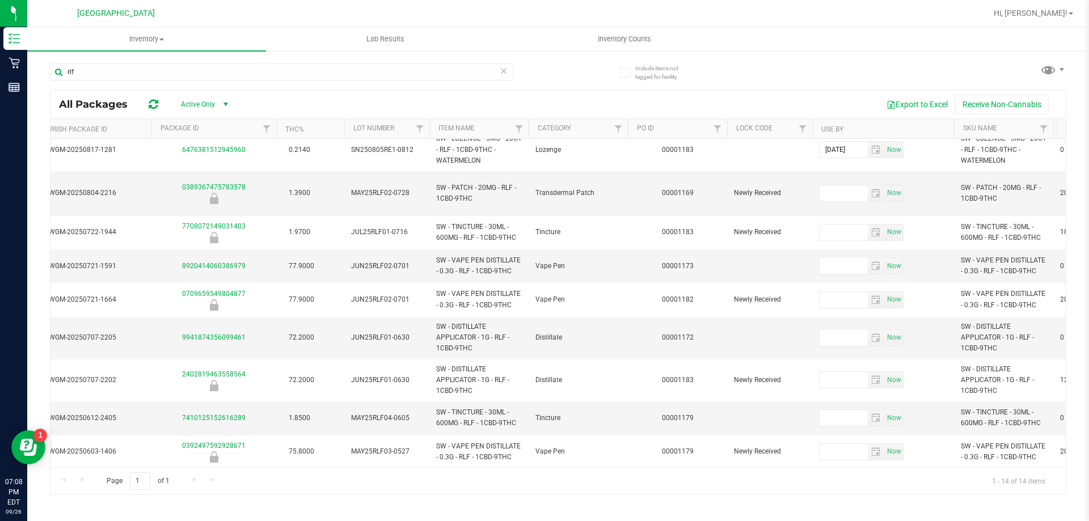
scroll to position [0, 601]
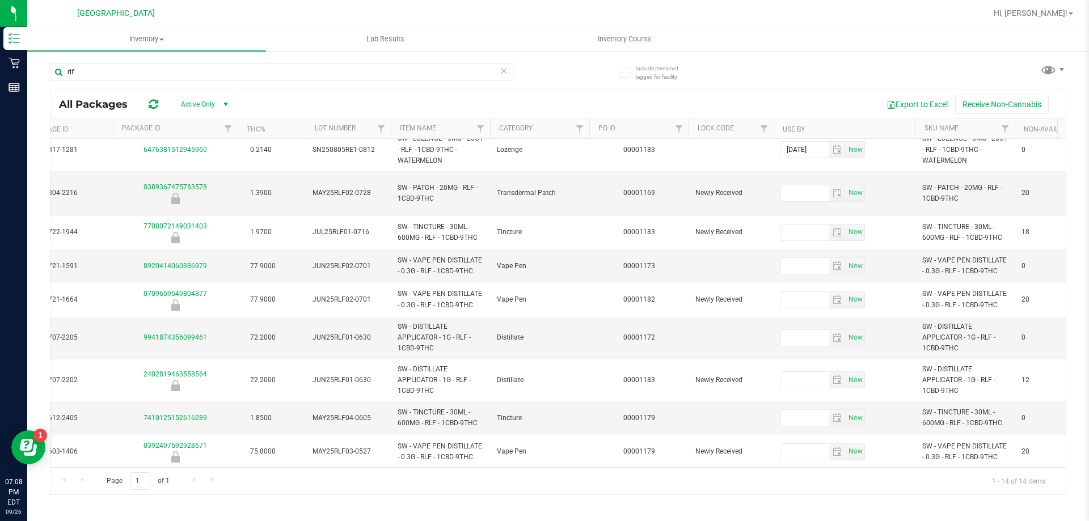
click at [593, 469] on td "00001109" at bounding box center [638, 485] width 99 height 33
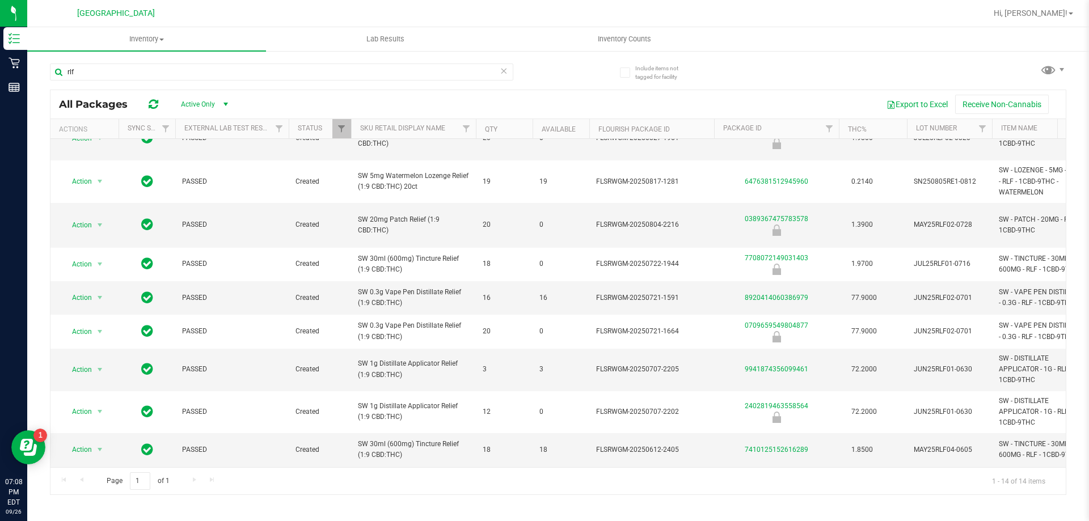
scroll to position [186, 0]
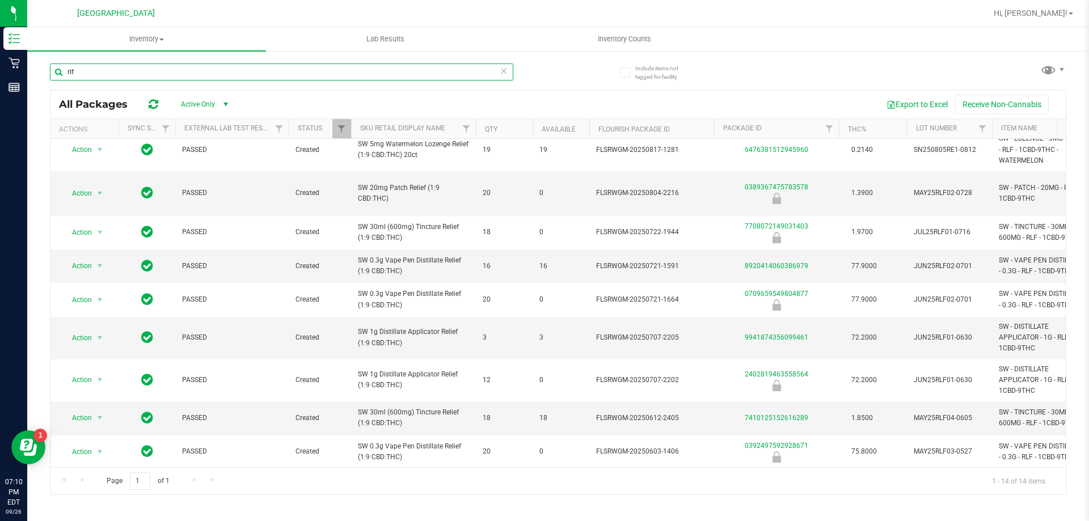
drag, startPoint x: 98, startPoint y: 66, endPoint x: 79, endPoint y: 5, distance: 64.2
click at [35, 57] on div "Include items not tagged for facility rlf All Packages Active Only Active Only …" at bounding box center [557, 223] width 1061 height 346
